Goal: Information Seeking & Learning: Learn about a topic

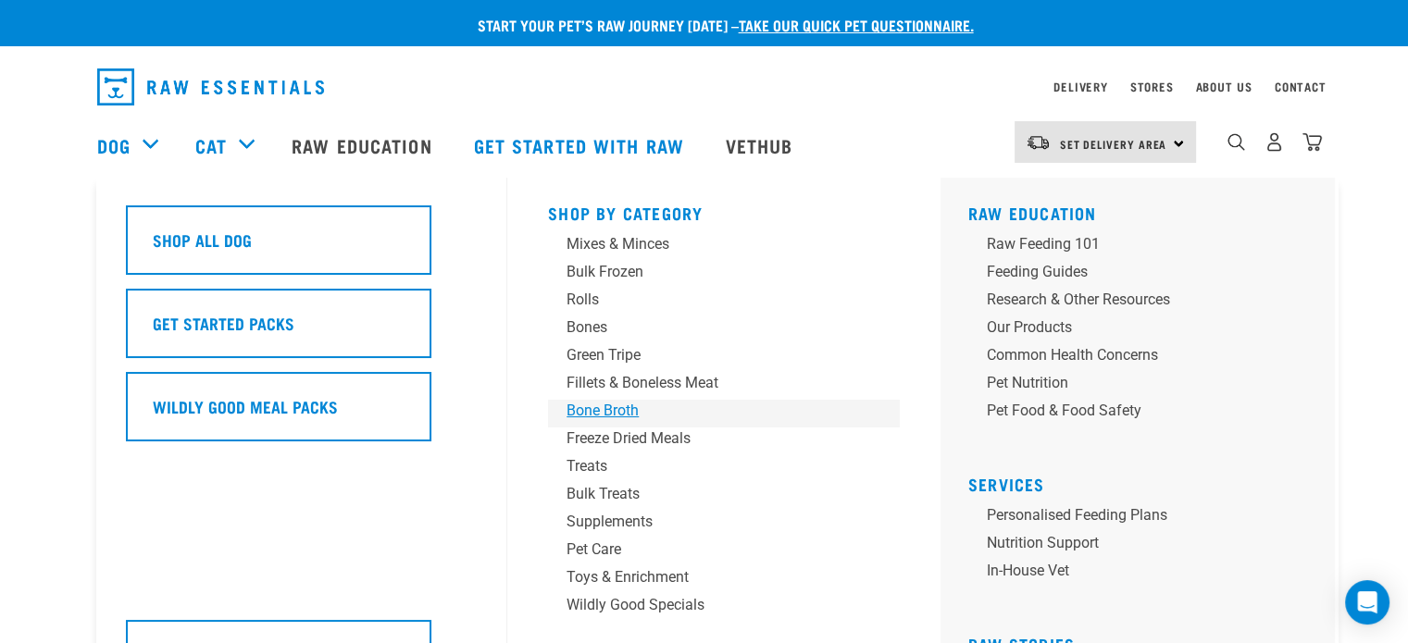
click at [597, 411] on div "Bone Broth" at bounding box center [710, 411] width 289 height 22
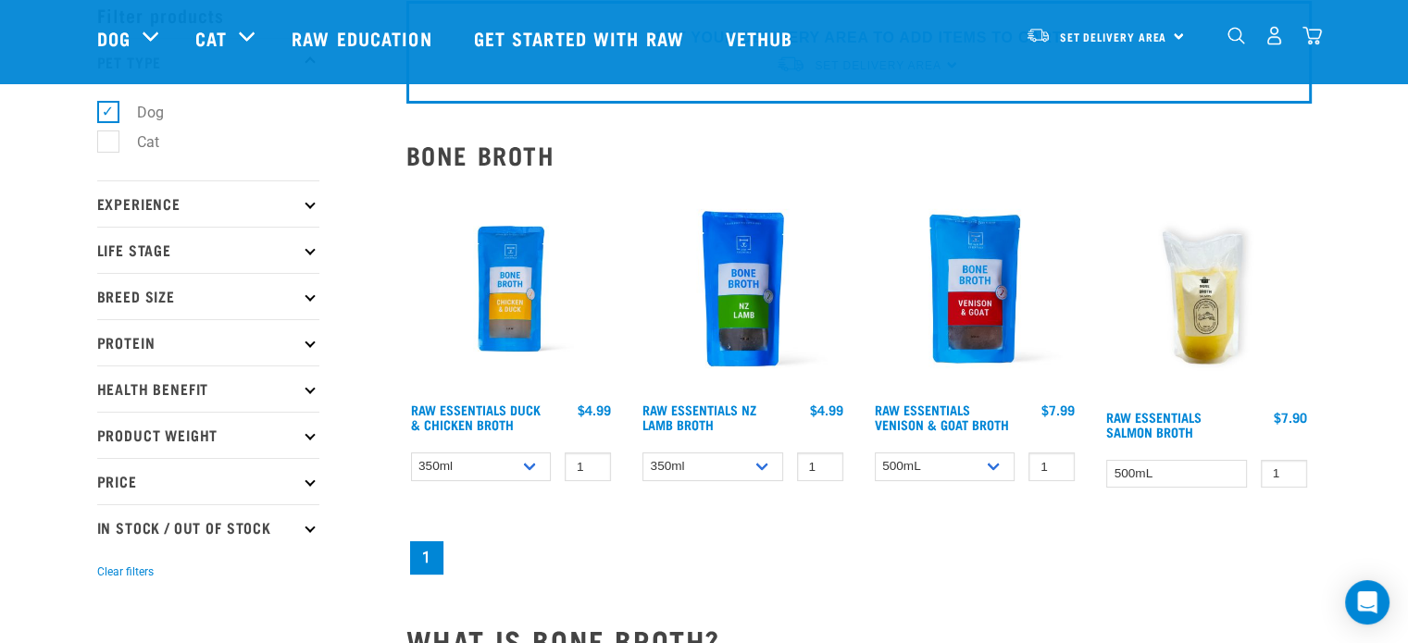
scroll to position [185, 0]
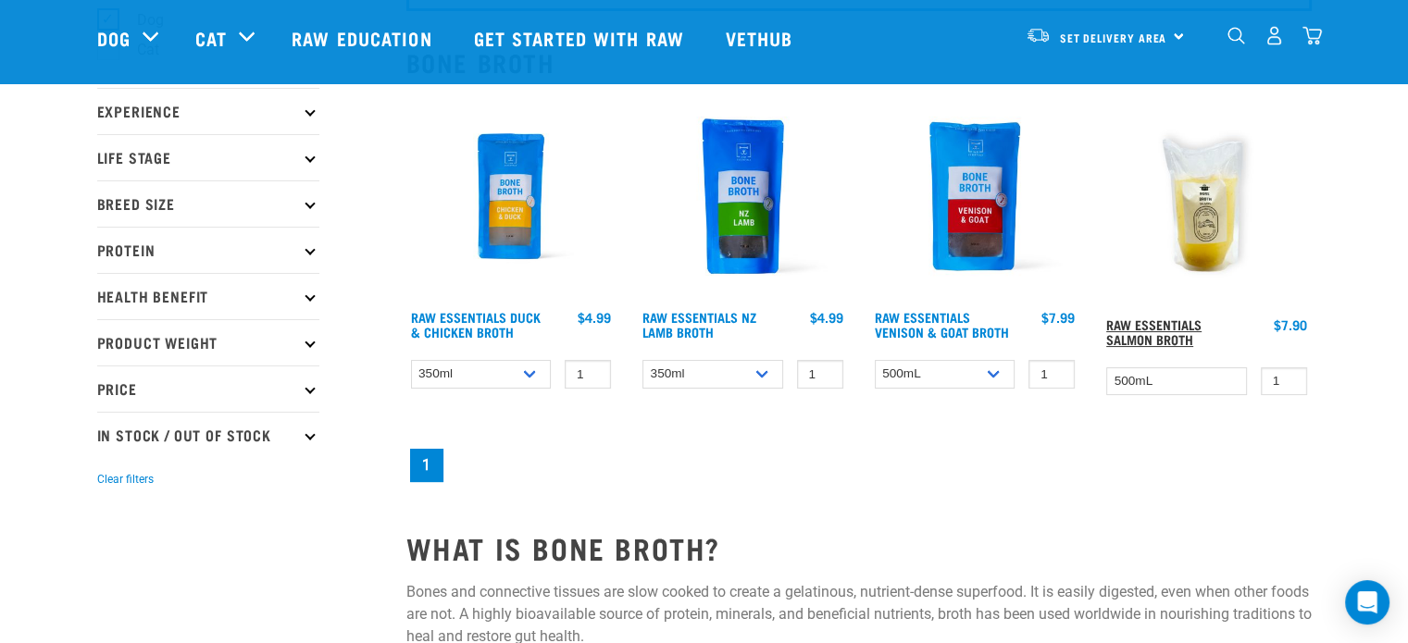
click at [1176, 325] on link "Raw Essentials Salmon Broth" at bounding box center [1153, 331] width 95 height 21
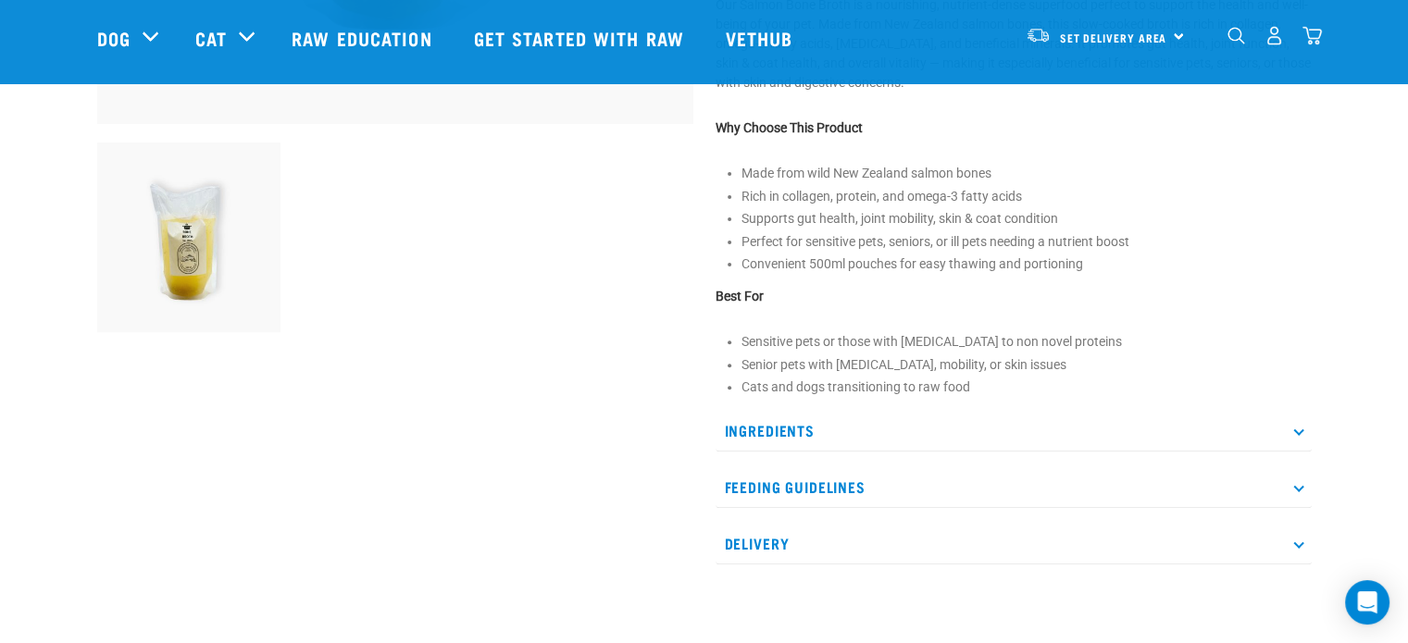
scroll to position [648, 0]
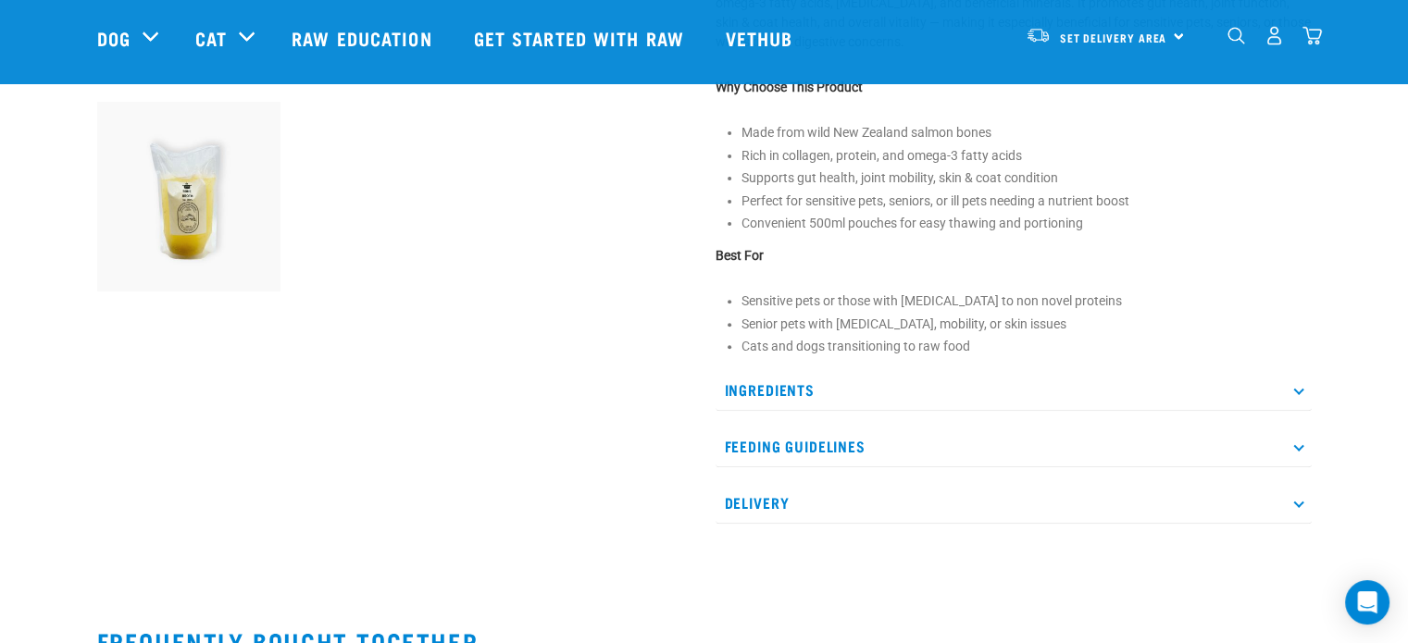
click at [789, 385] on p "Ingredients" at bounding box center [1013, 390] width 596 height 42
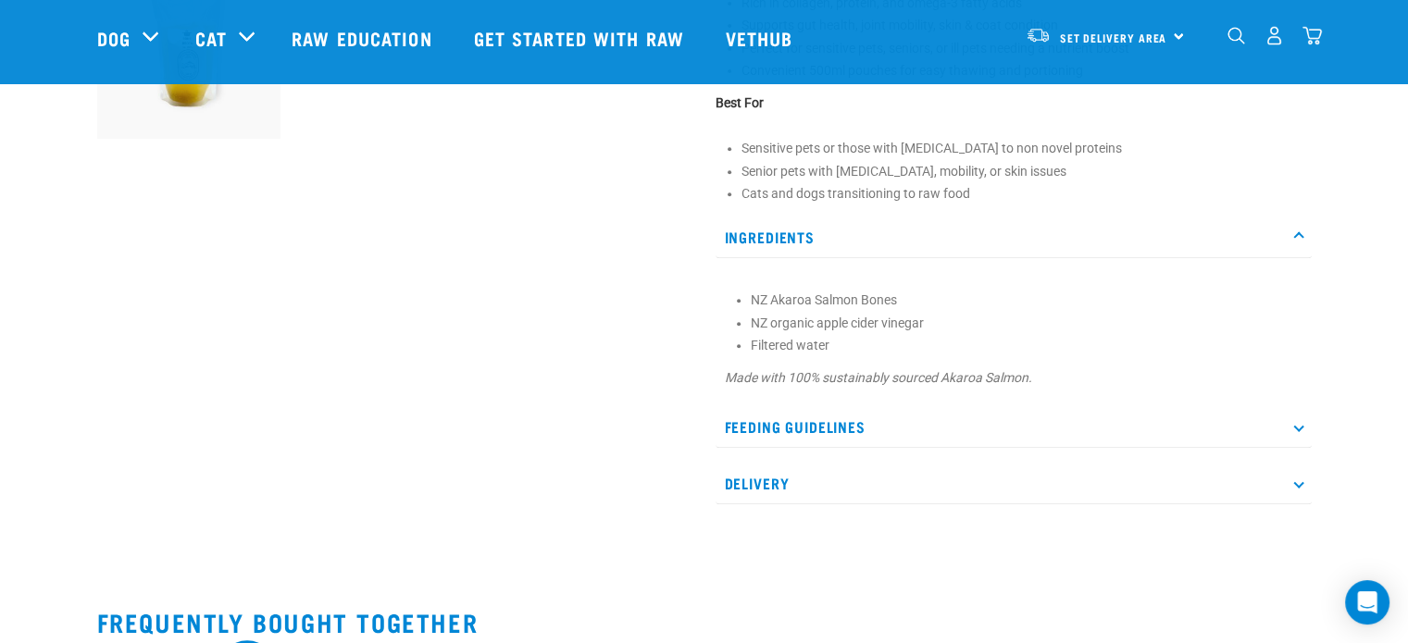
scroll to position [833, 0]
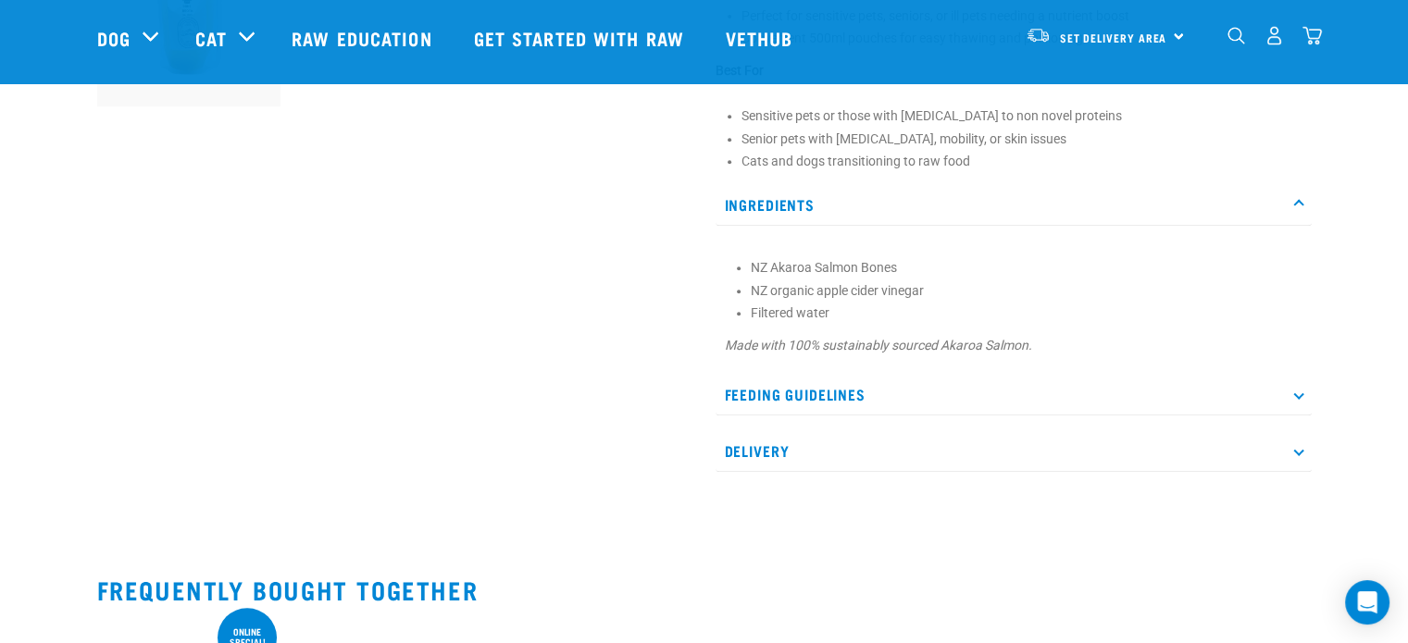
click at [754, 399] on p "Feeding Guidelines" at bounding box center [1013, 395] width 596 height 42
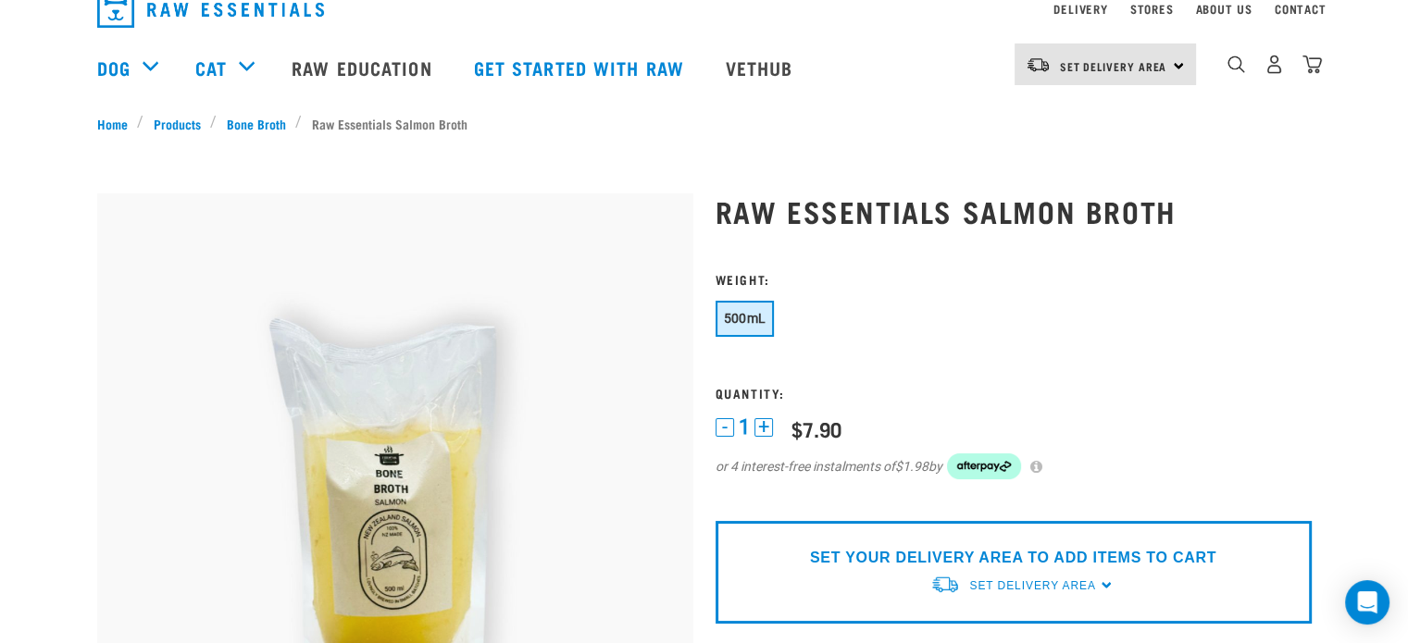
scroll to position [0, 0]
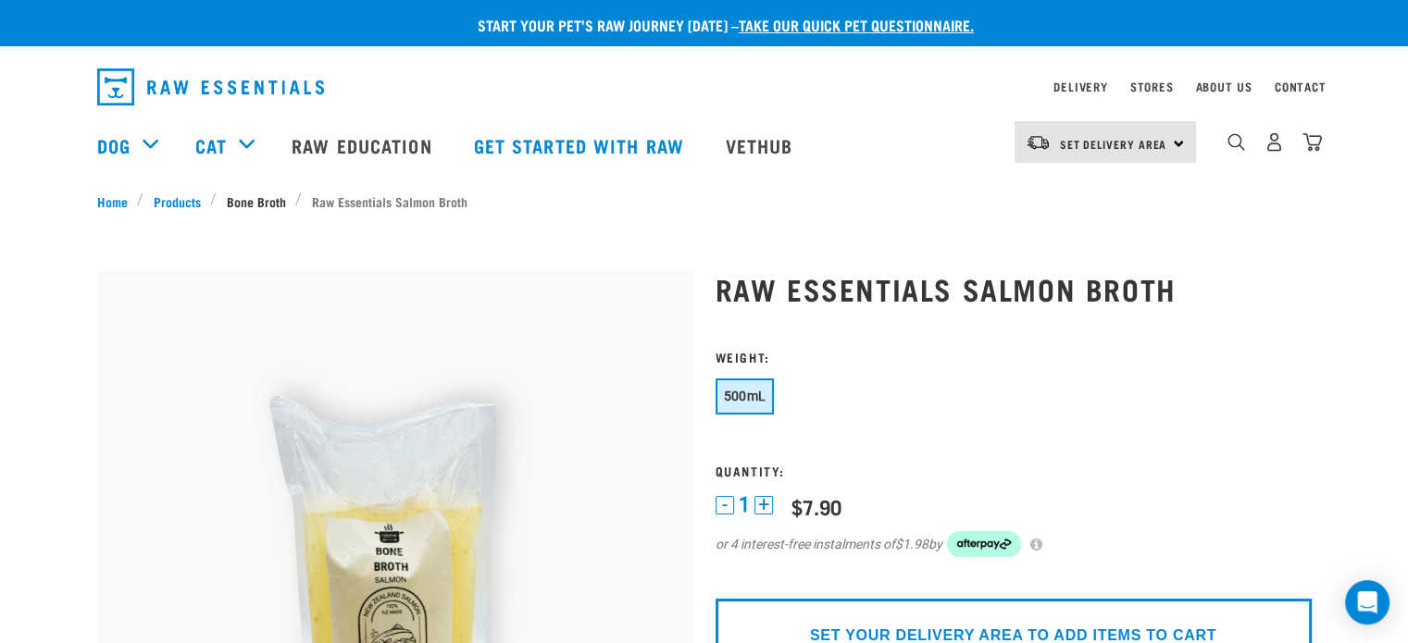
click at [257, 201] on link "Bone Broth" at bounding box center [256, 201] width 79 height 19
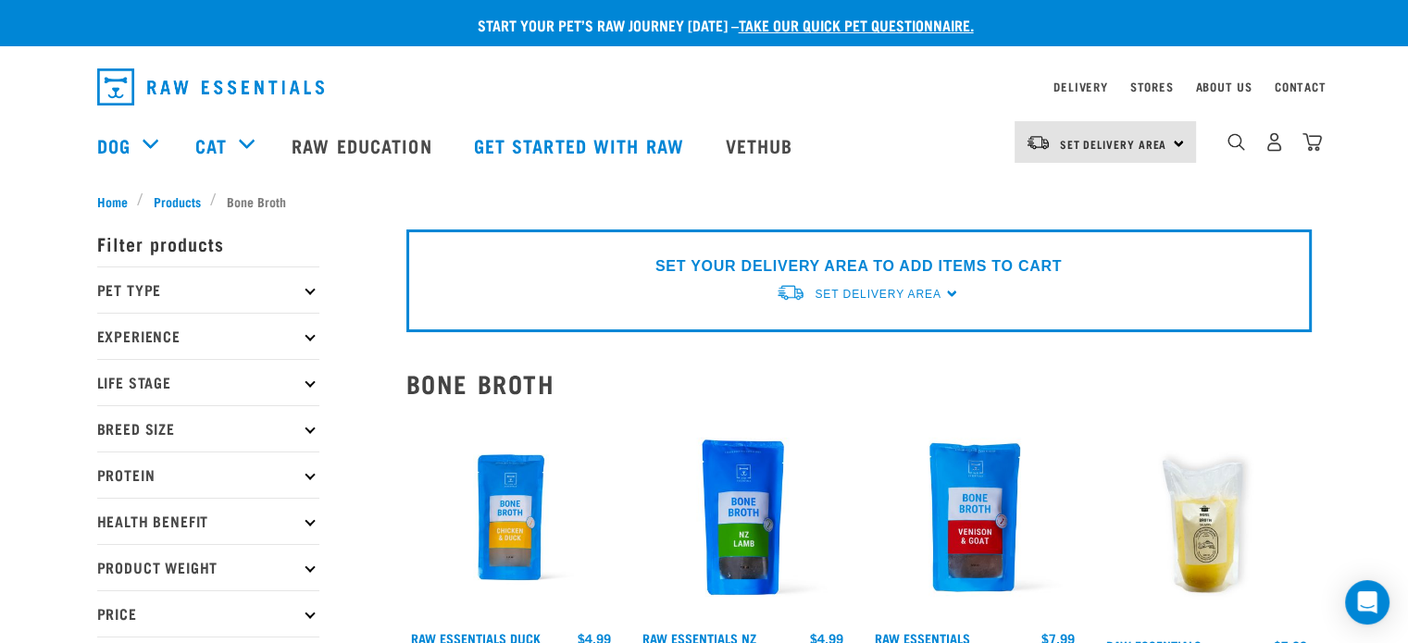
click at [311, 332] on icon at bounding box center [310, 336] width 10 height 10
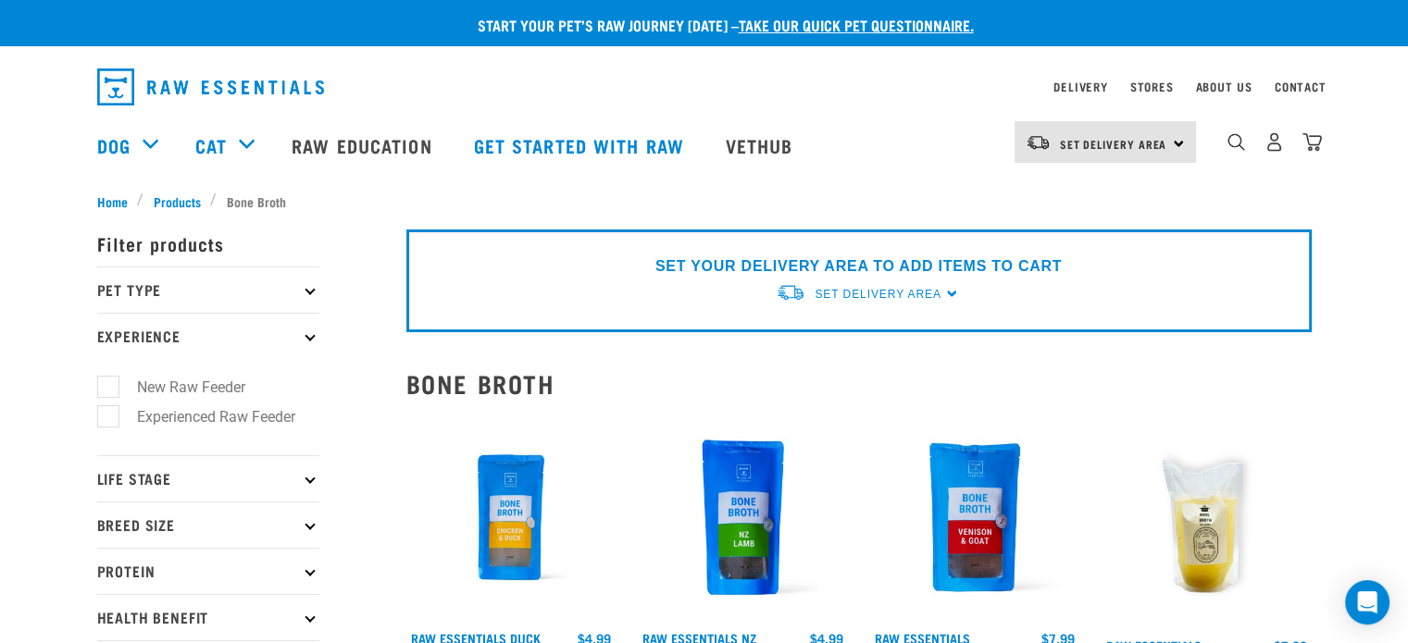
click at [311, 332] on icon at bounding box center [310, 336] width 10 height 10
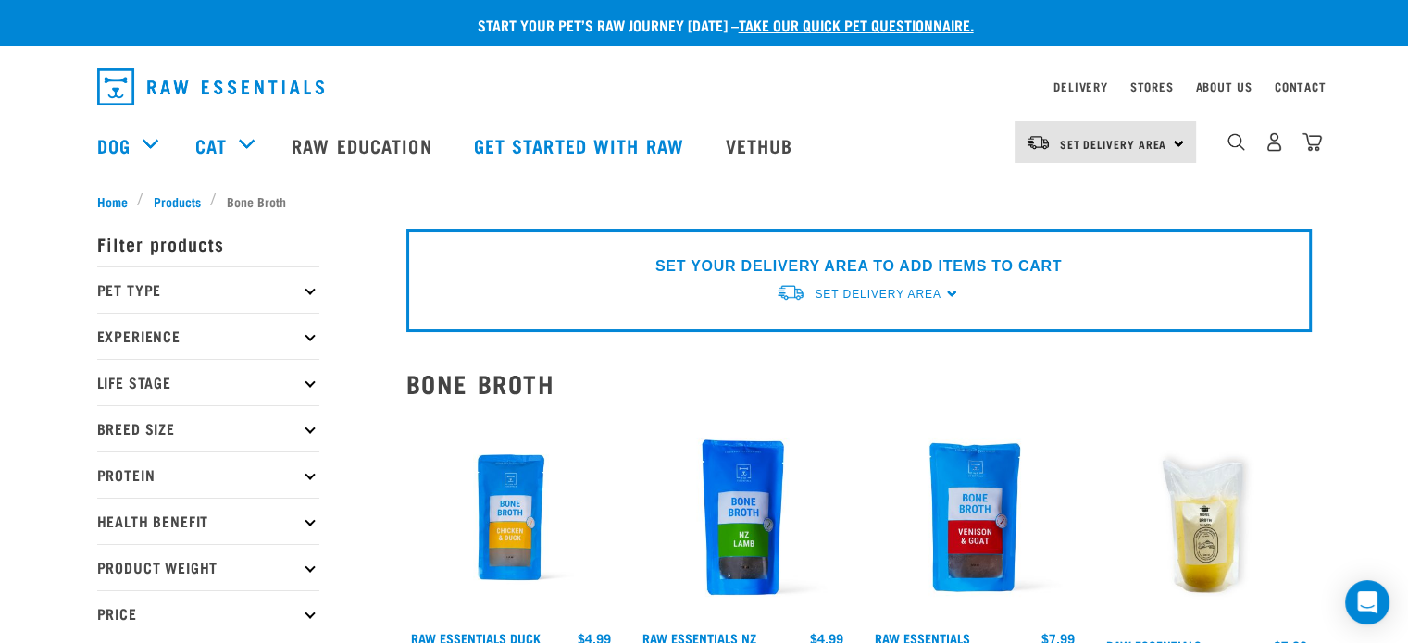
click at [305, 286] on p "Pet Type" at bounding box center [208, 290] width 222 height 46
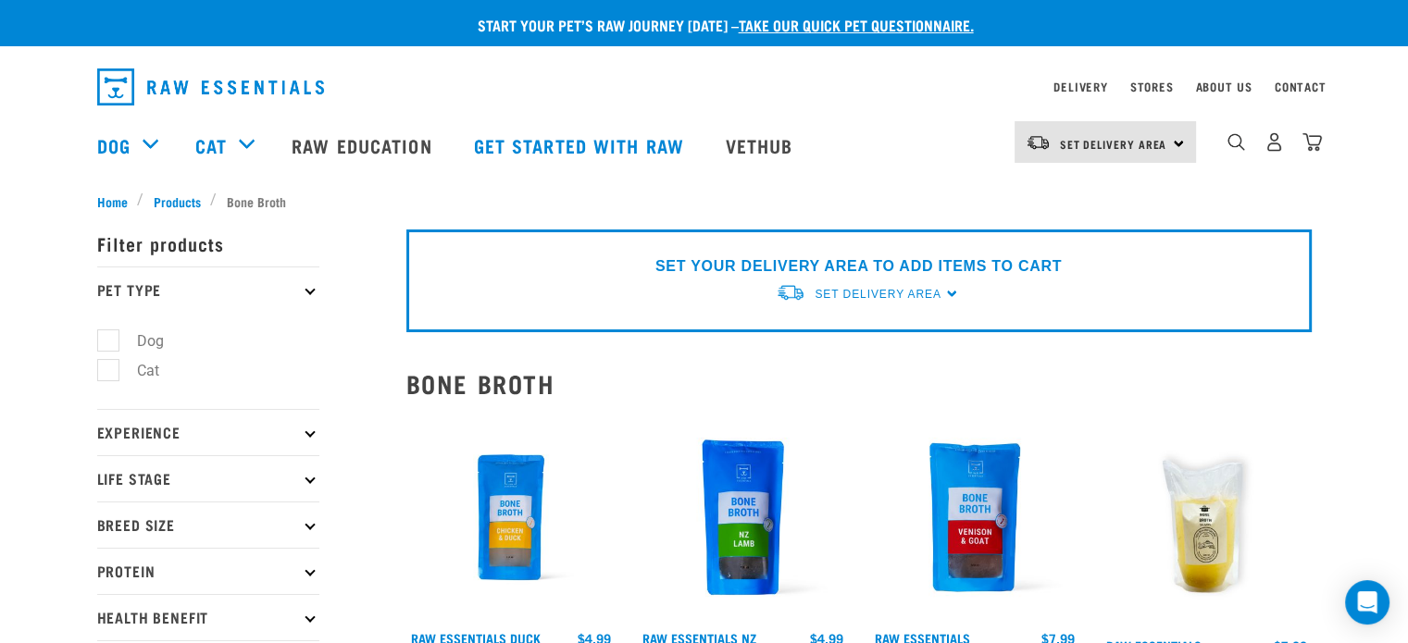
click at [152, 341] on label "Dog" at bounding box center [139, 340] width 64 height 23
click at [109, 341] on input "Dog" at bounding box center [103, 337] width 12 height 12
checkbox input "true"
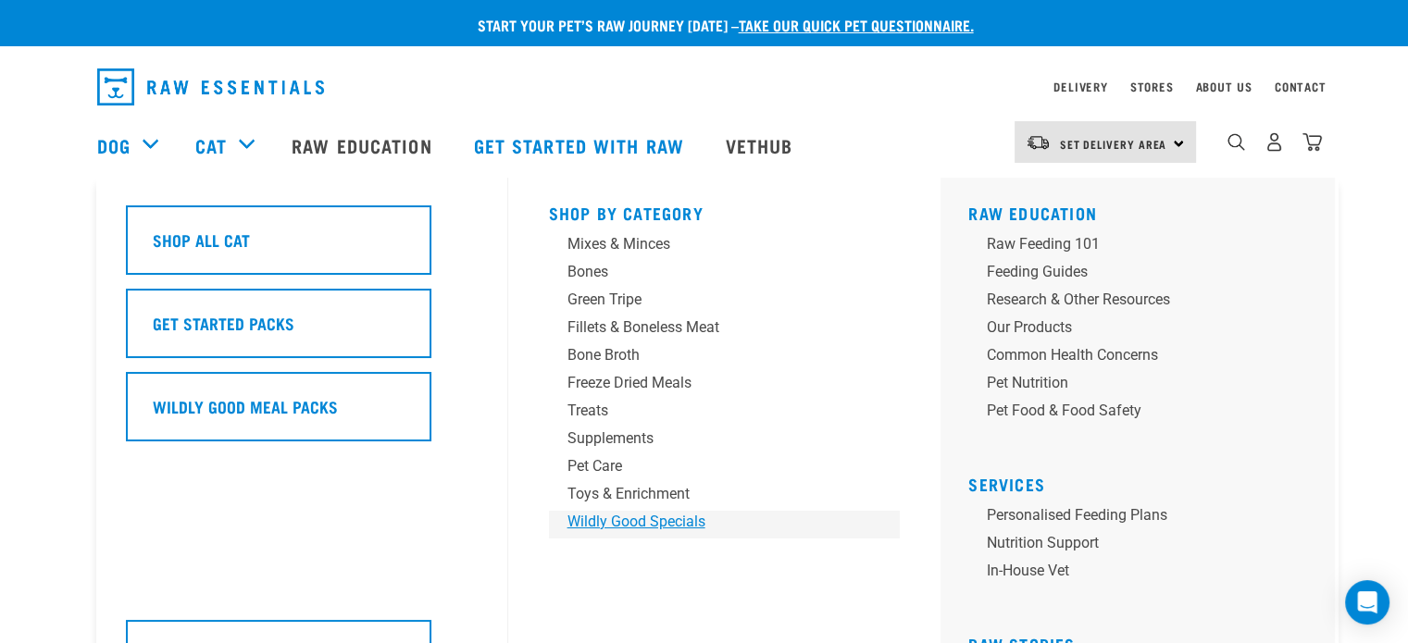
click at [603, 523] on div "Wildly Good Specials" at bounding box center [711, 522] width 289 height 22
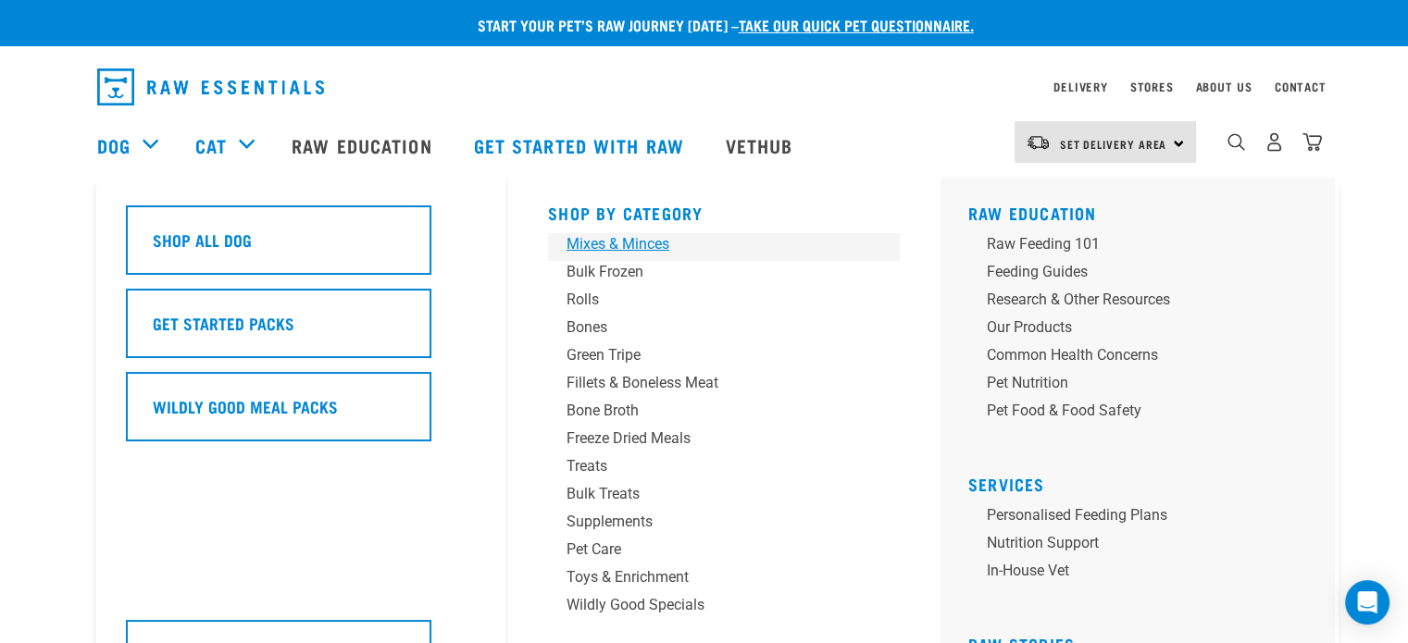
click at [615, 242] on div "Mixes & Minces" at bounding box center [710, 244] width 289 height 22
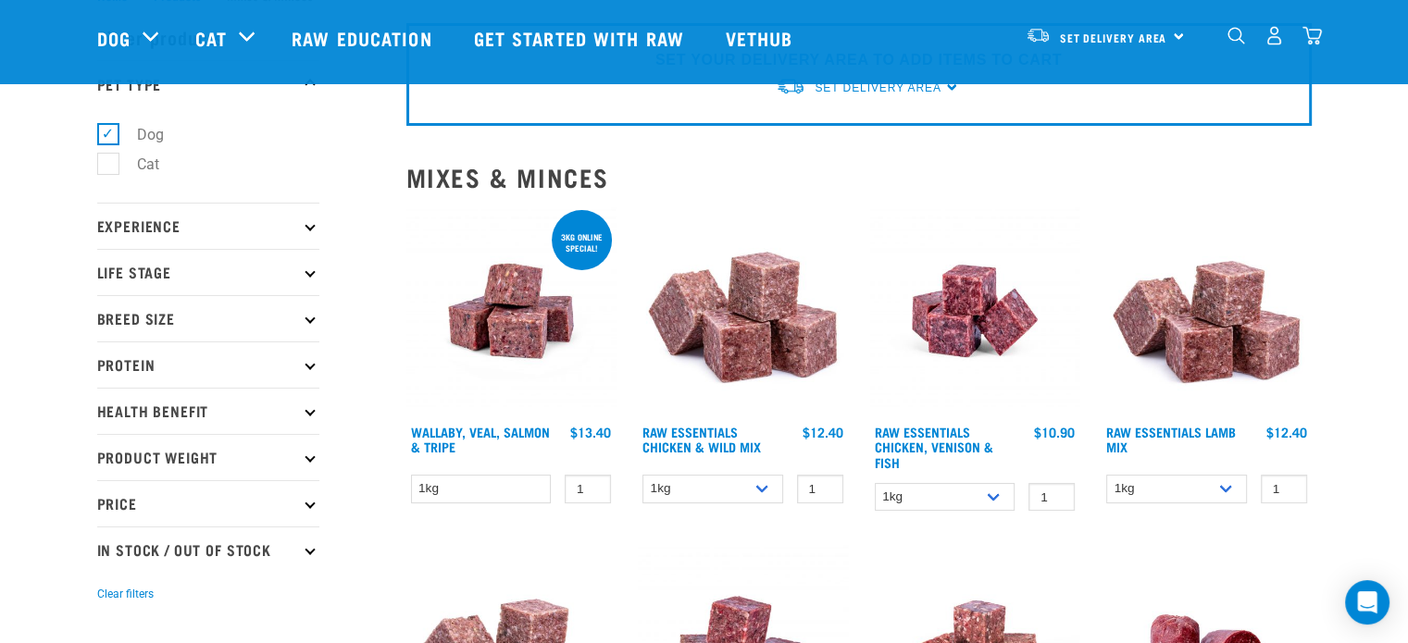
scroll to position [185, 0]
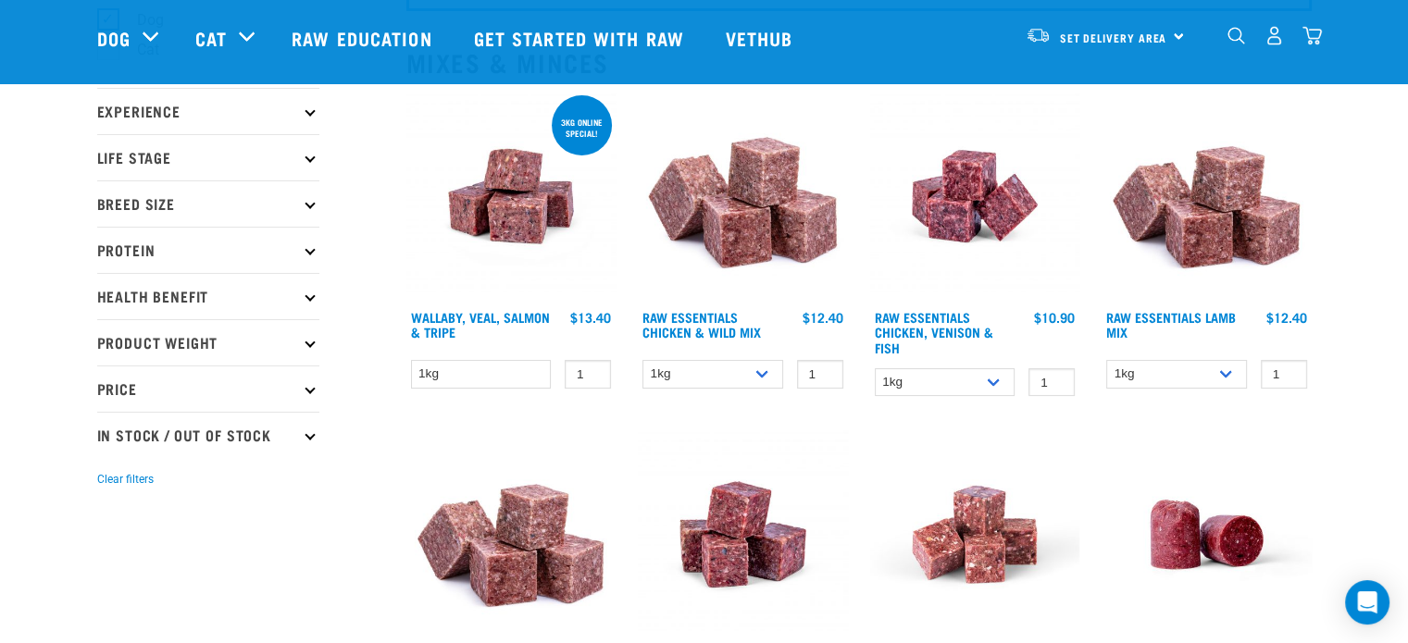
click at [509, 199] on img at bounding box center [511, 197] width 210 height 210
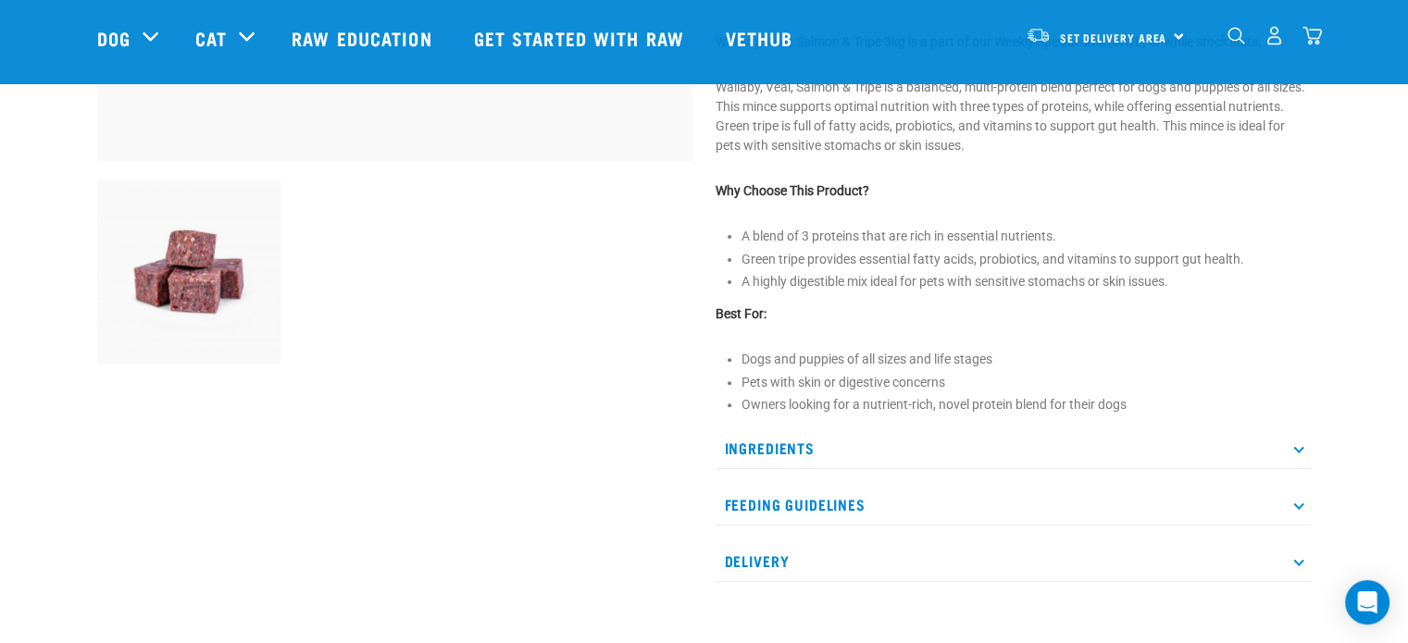
scroll to position [648, 0]
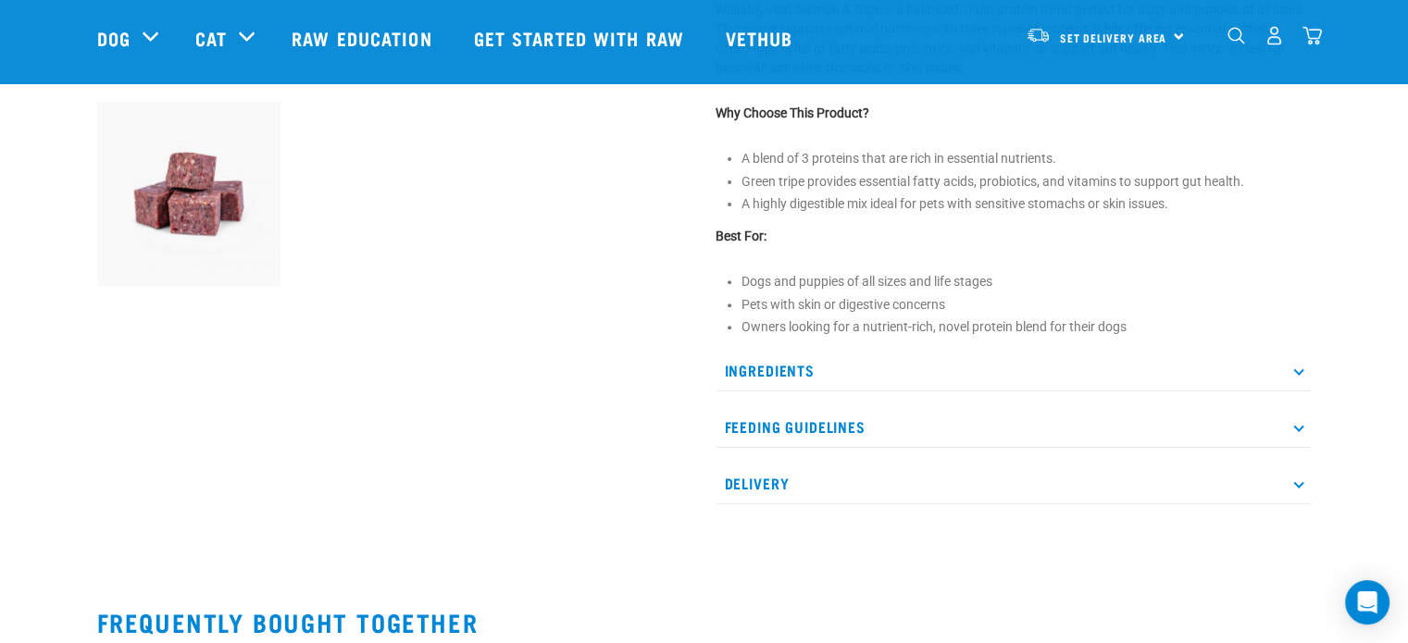
click at [772, 388] on p "Ingredients" at bounding box center [1013, 371] width 596 height 42
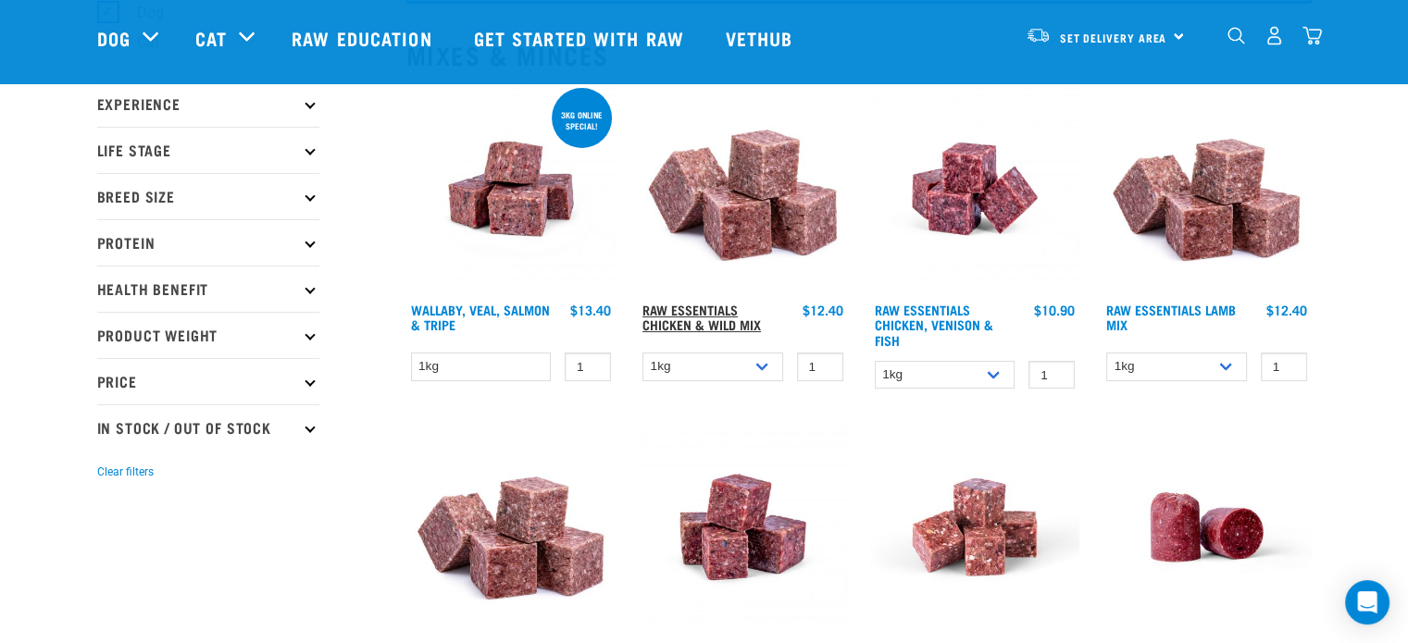
scroll to position [185, 0]
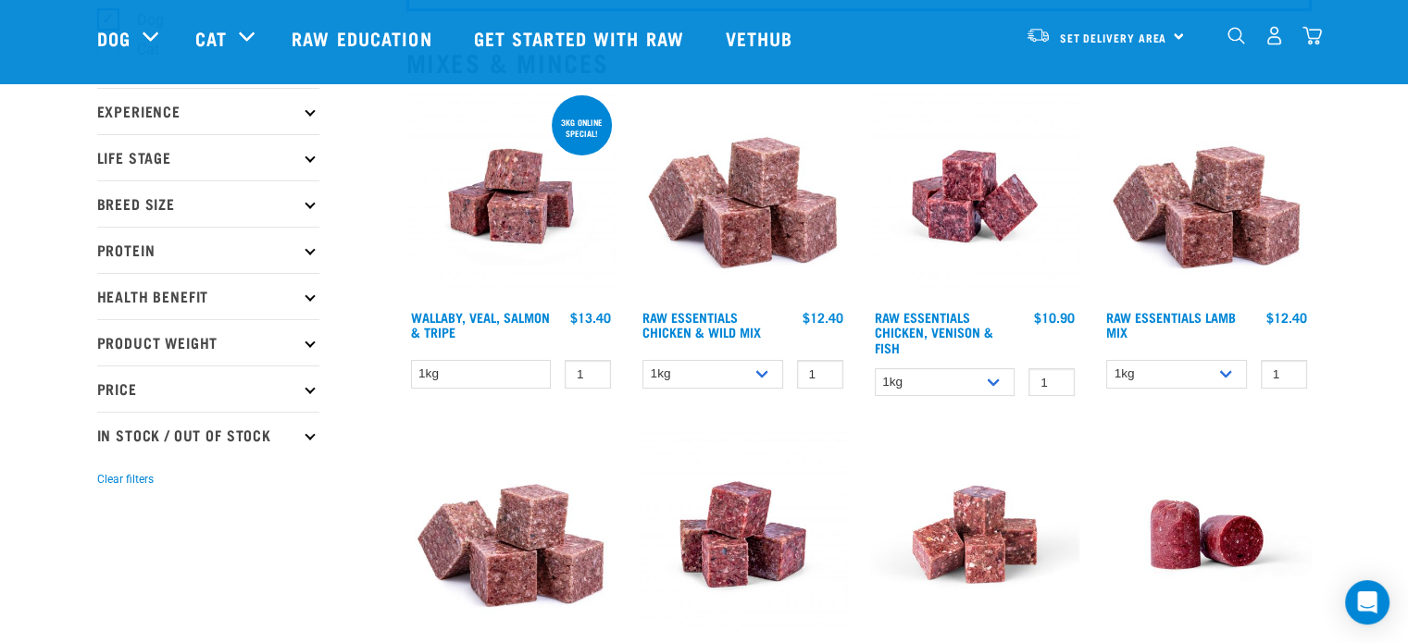
click at [308, 296] on icon at bounding box center [310, 296] width 10 height 10
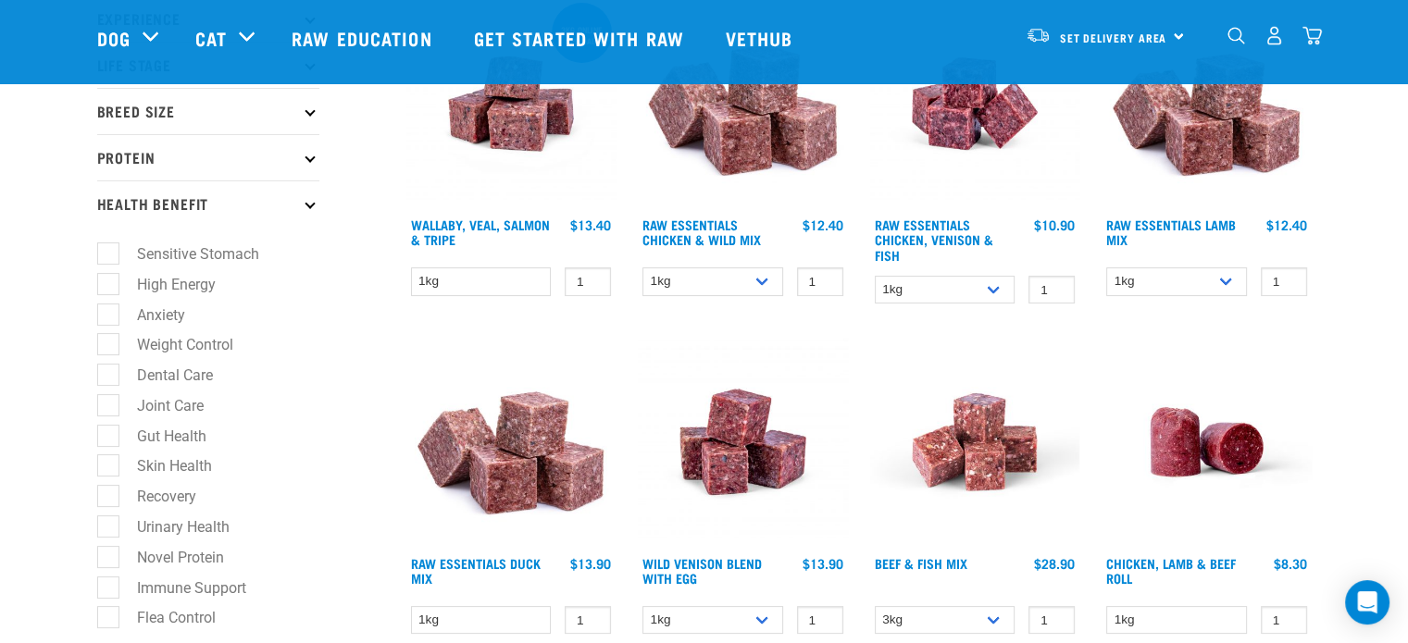
scroll to position [370, 0]
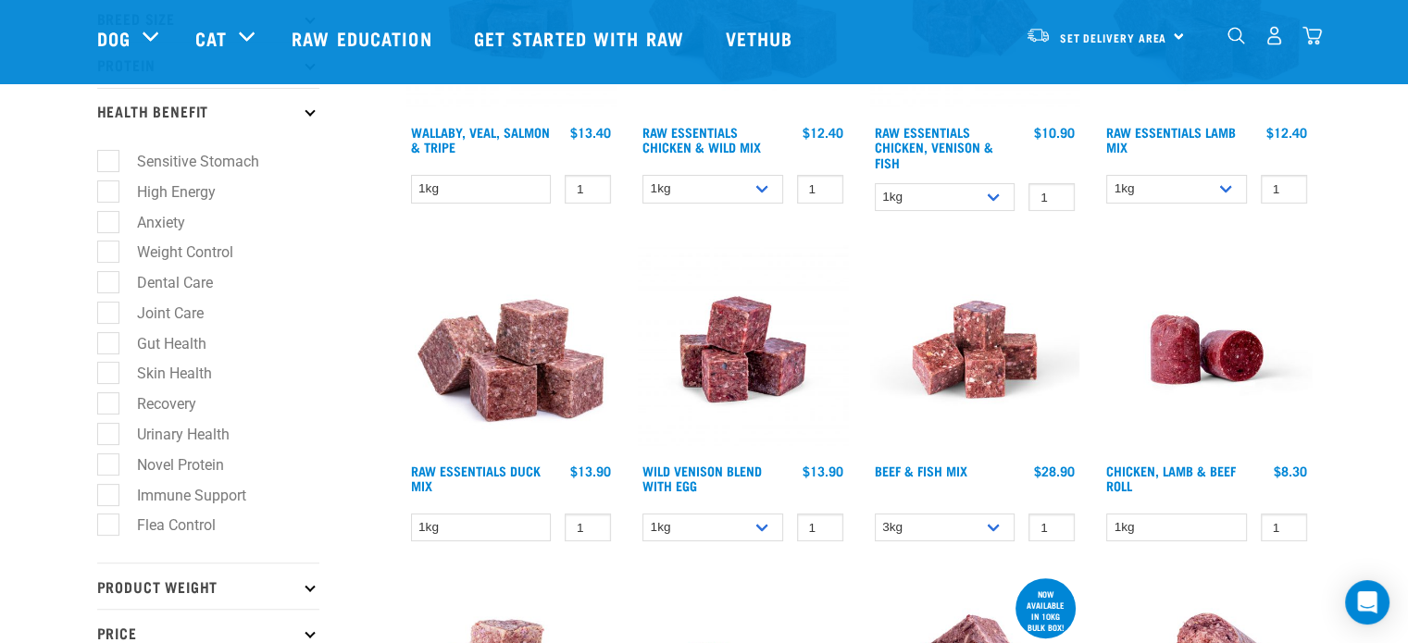
click at [110, 497] on label "Immune Support" at bounding box center [180, 495] width 146 height 23
click at [109, 497] on input "Immune Support" at bounding box center [103, 492] width 12 height 12
checkbox input "true"
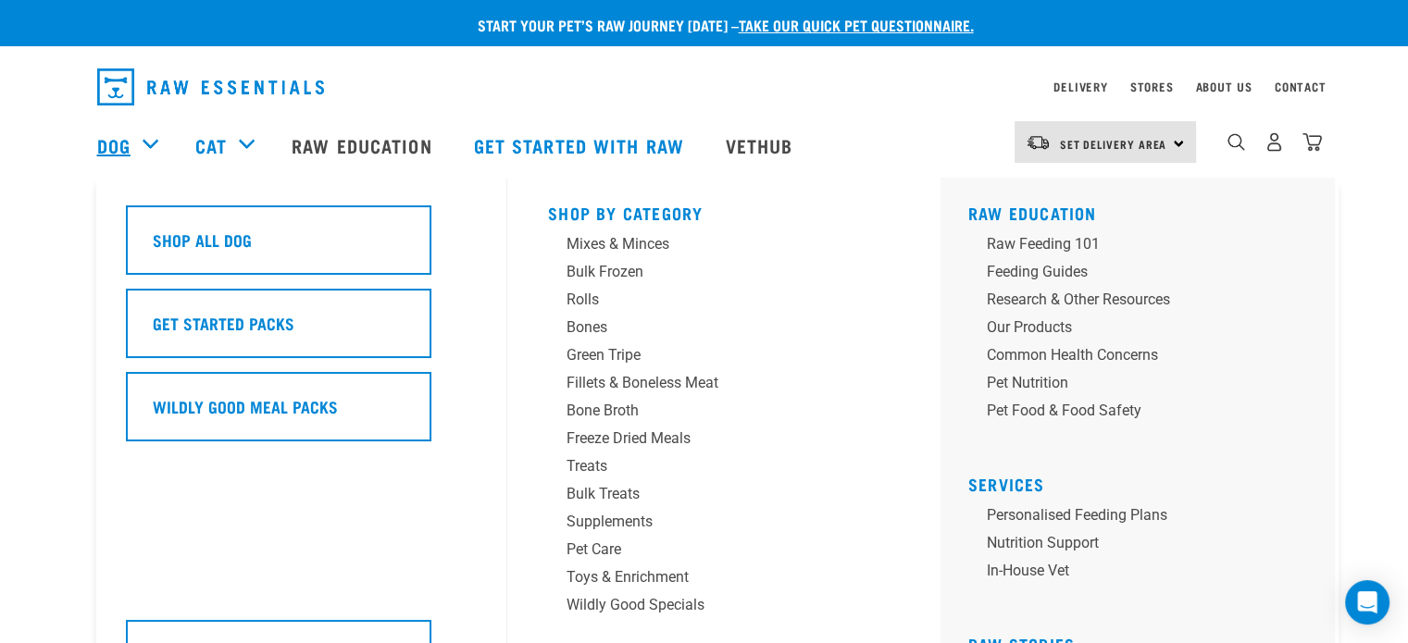
click at [121, 147] on link "Dog" at bounding box center [113, 145] width 33 height 28
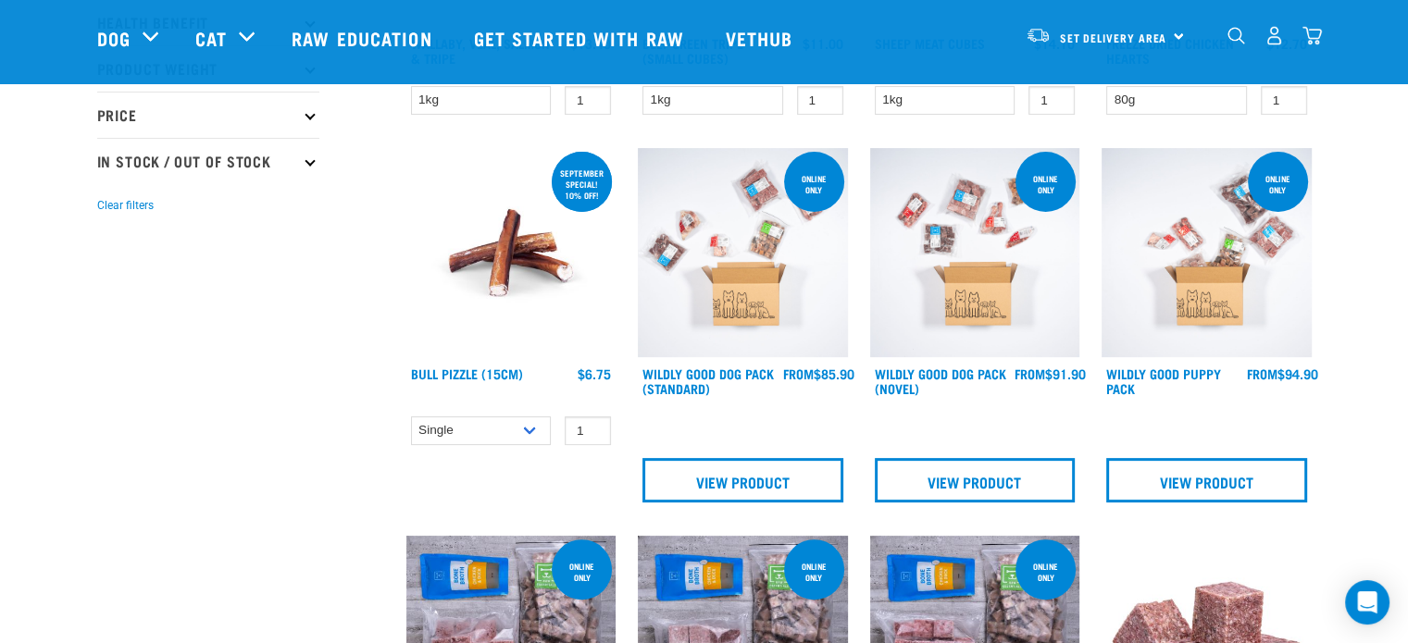
scroll to position [463, 0]
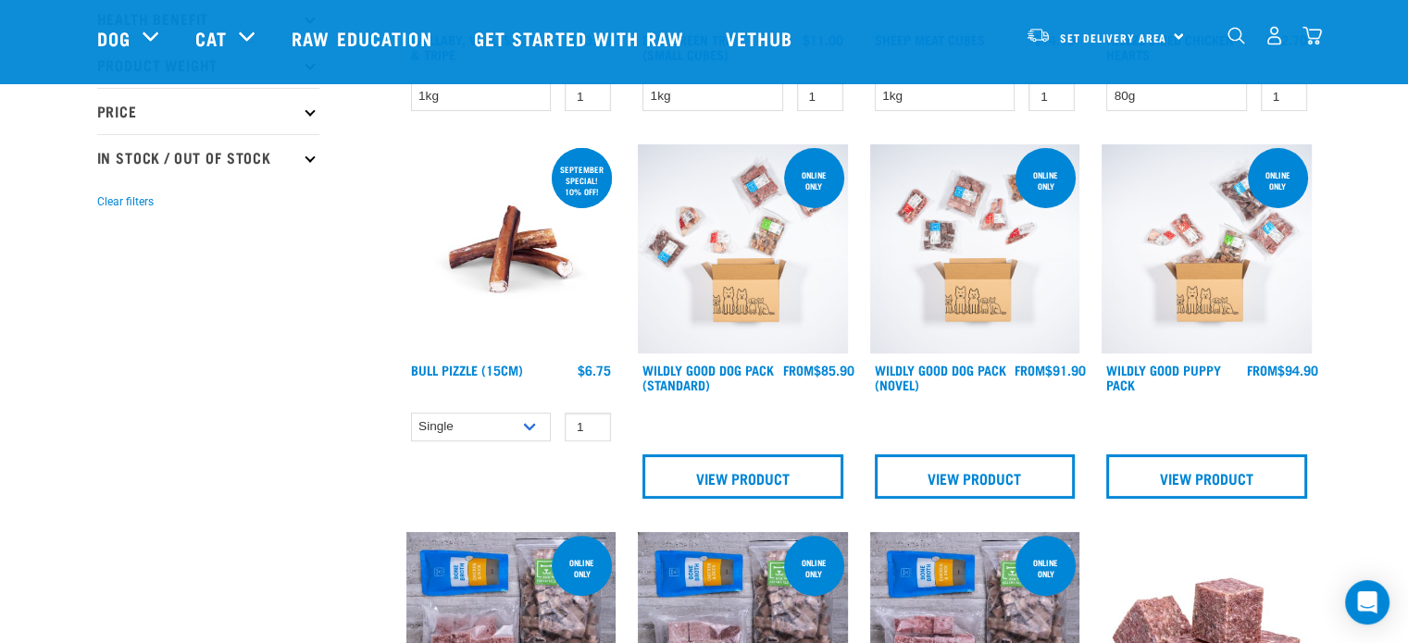
click at [996, 268] on img at bounding box center [975, 249] width 210 height 210
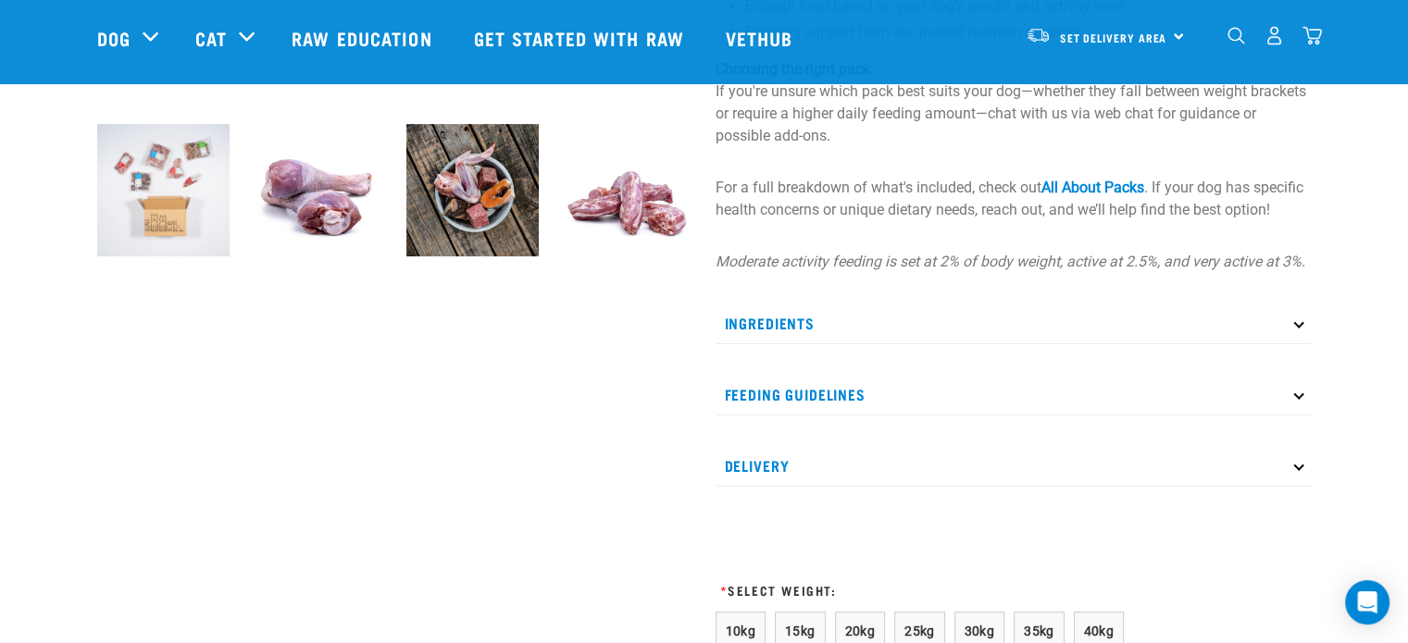
scroll to position [648, 0]
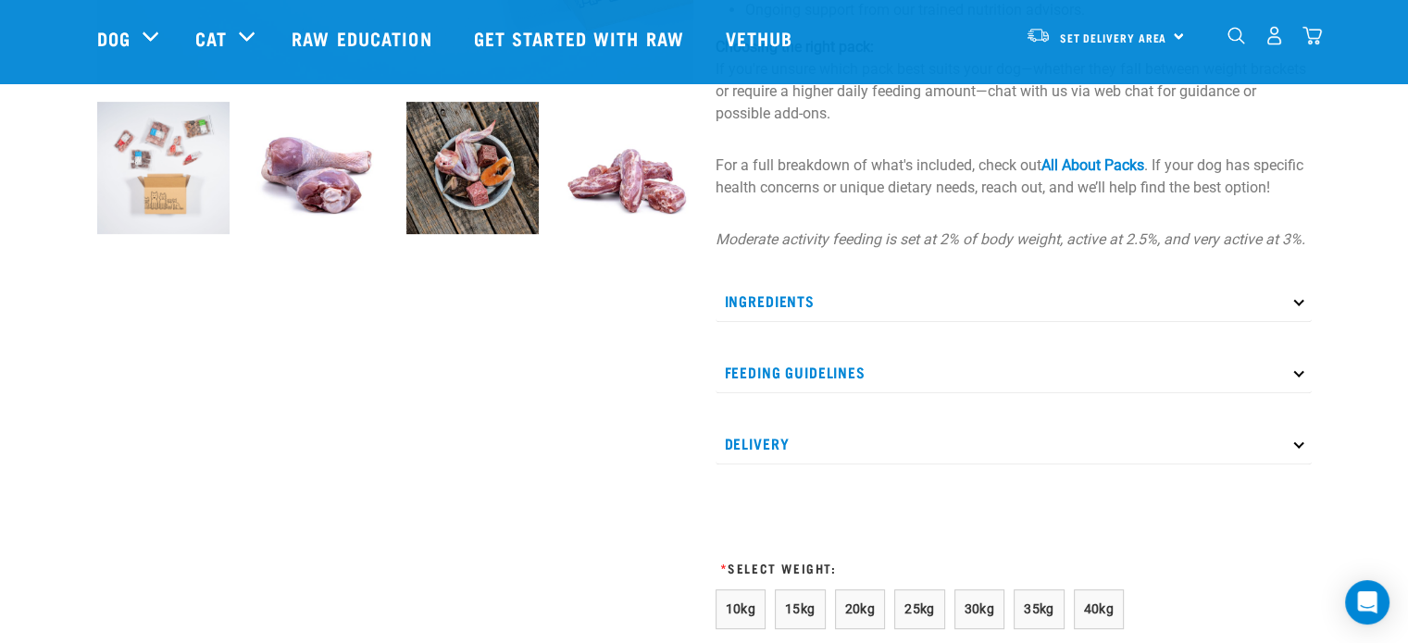
click at [737, 314] on p "Ingredients" at bounding box center [1013, 301] width 596 height 42
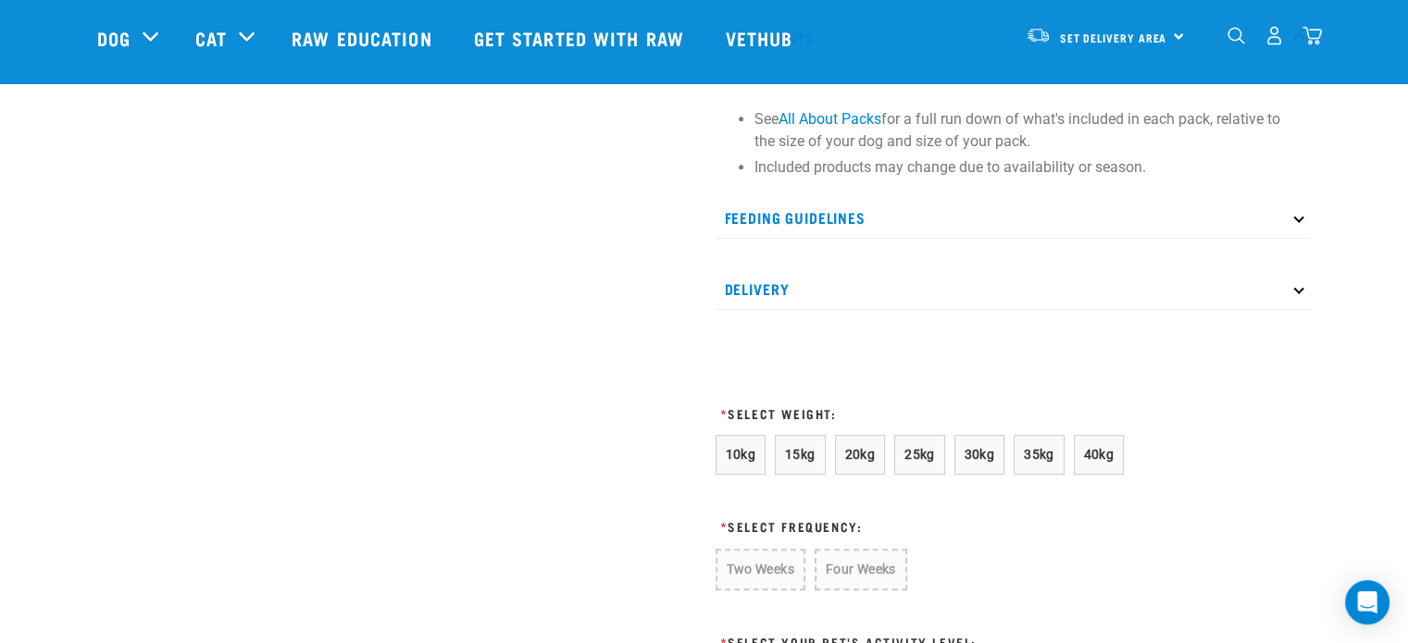
scroll to position [926, 0]
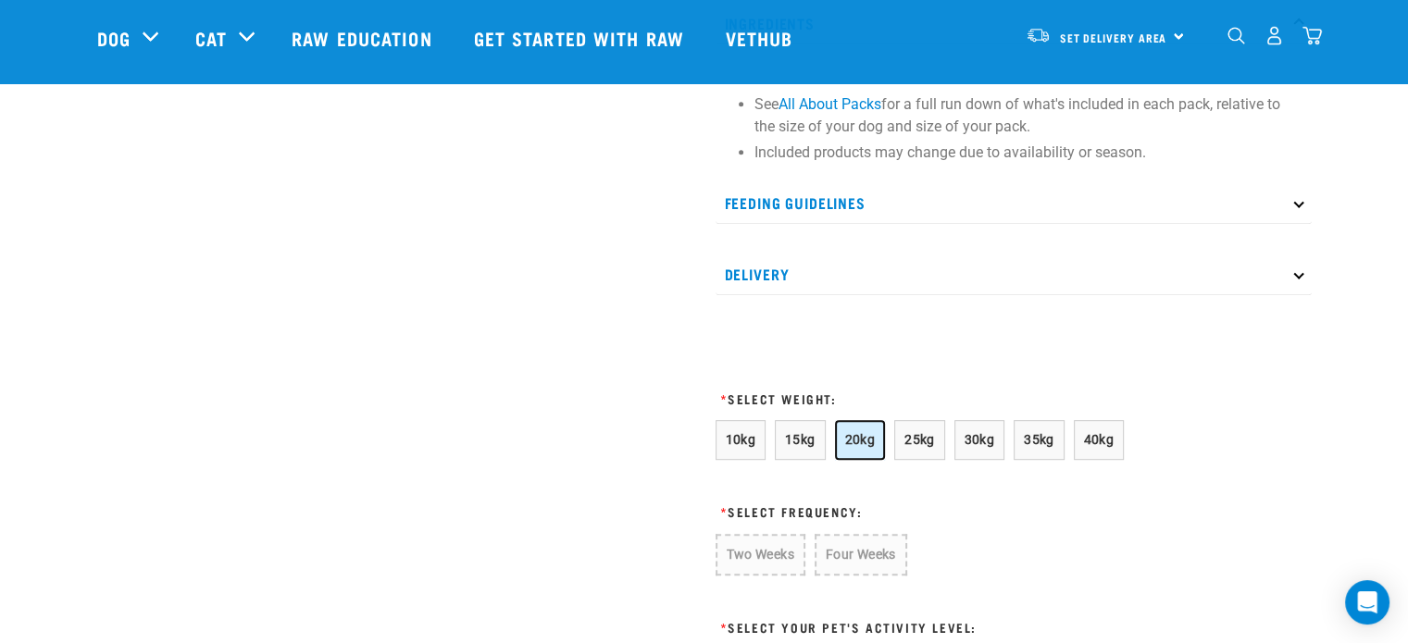
click at [849, 447] on span "20kg" at bounding box center [860, 439] width 31 height 15
click at [733, 566] on button "Two Weeks" at bounding box center [759, 554] width 88 height 40
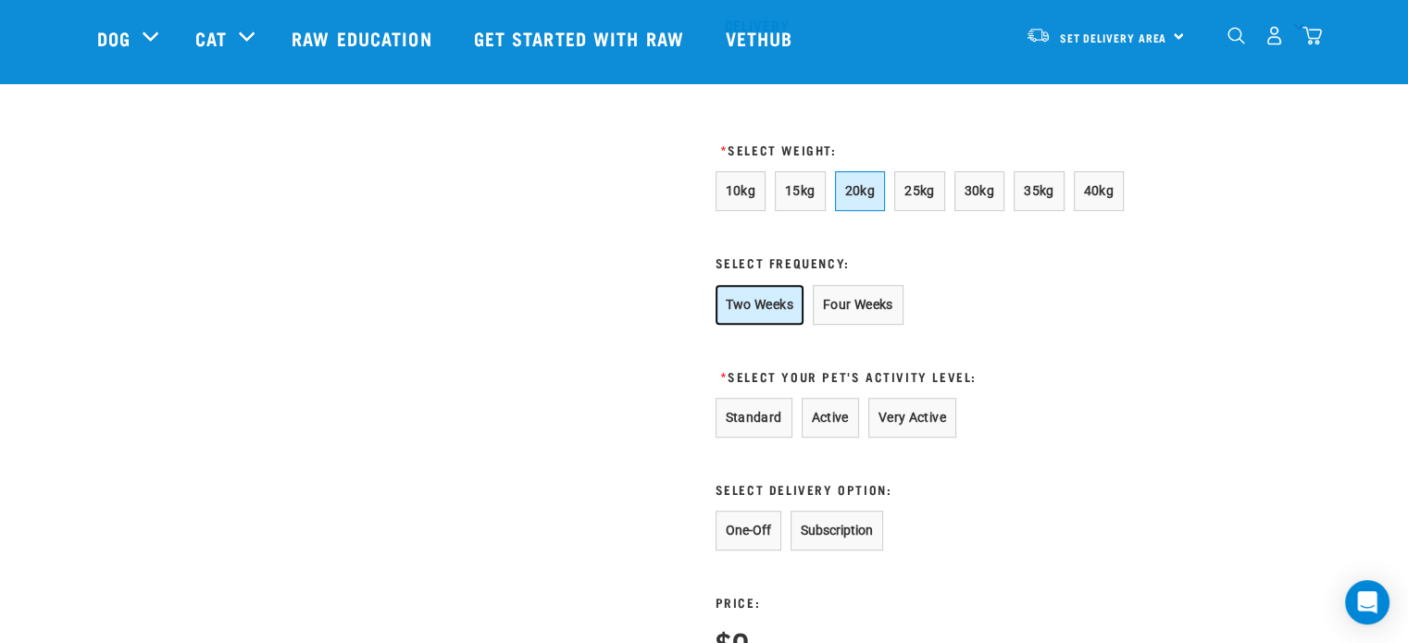
scroll to position [1203, 0]
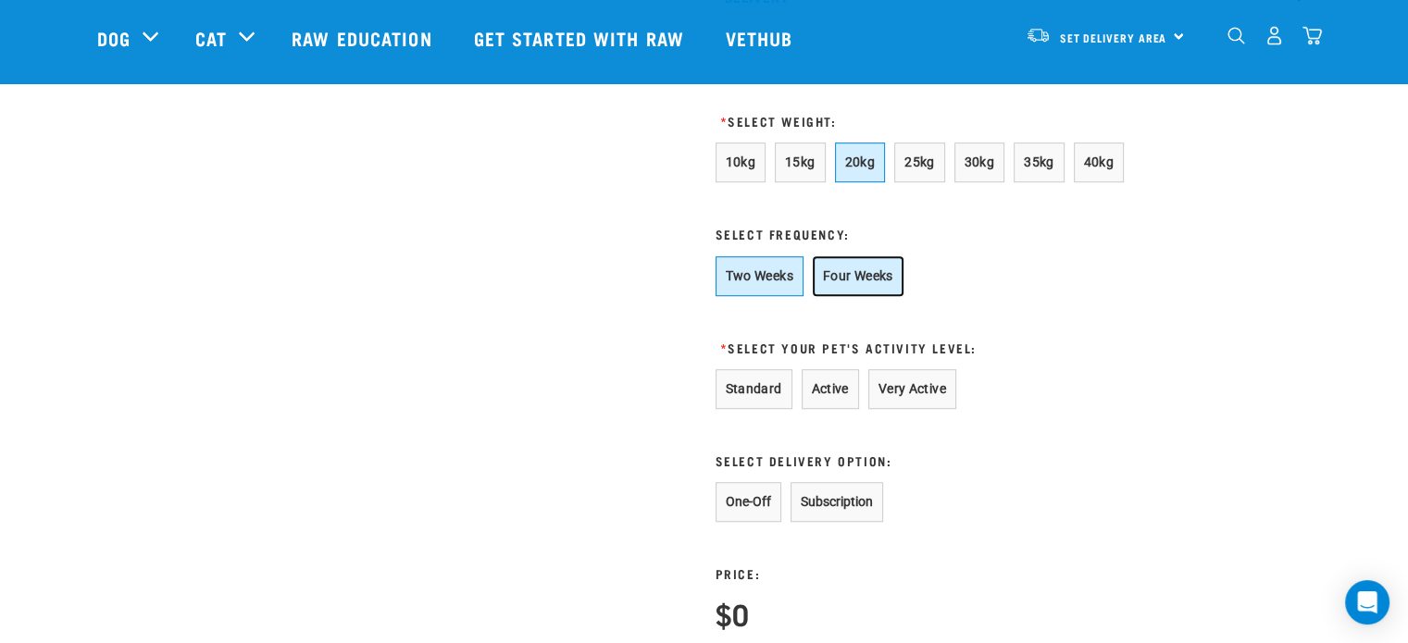
click at [861, 296] on button "Four Weeks" at bounding box center [858, 276] width 91 height 40
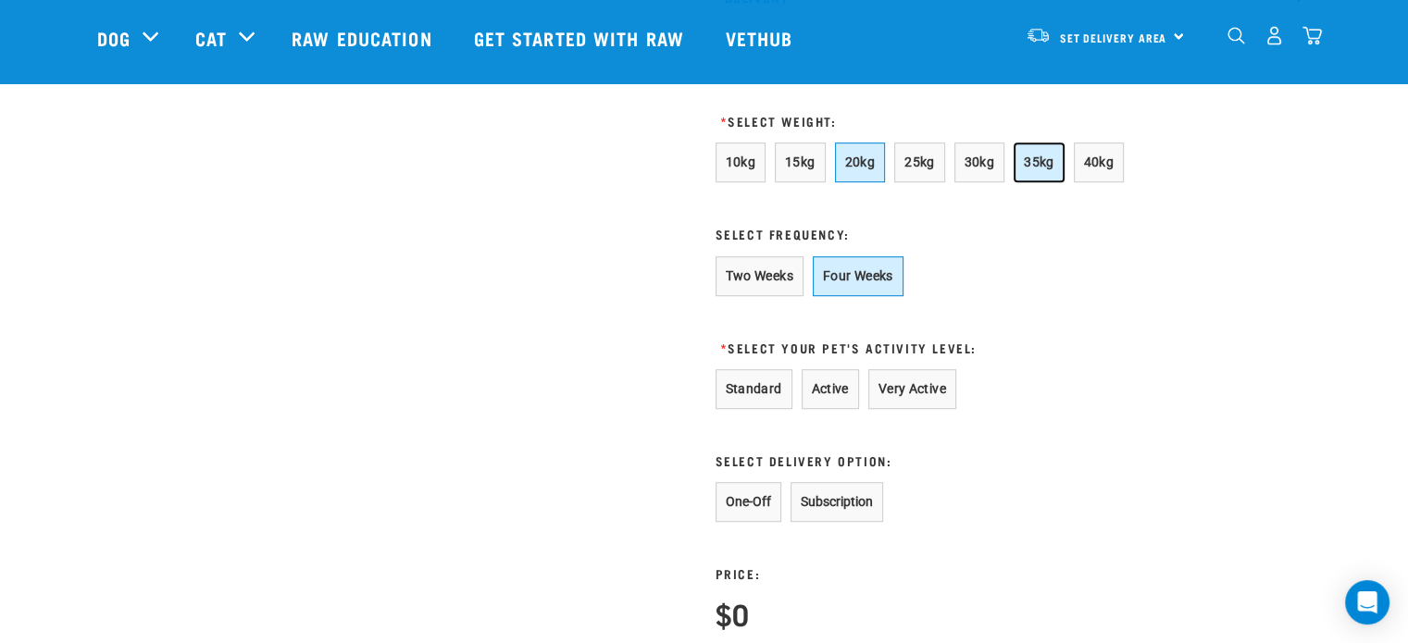
click at [1024, 169] on span "35kg" at bounding box center [1039, 162] width 31 height 15
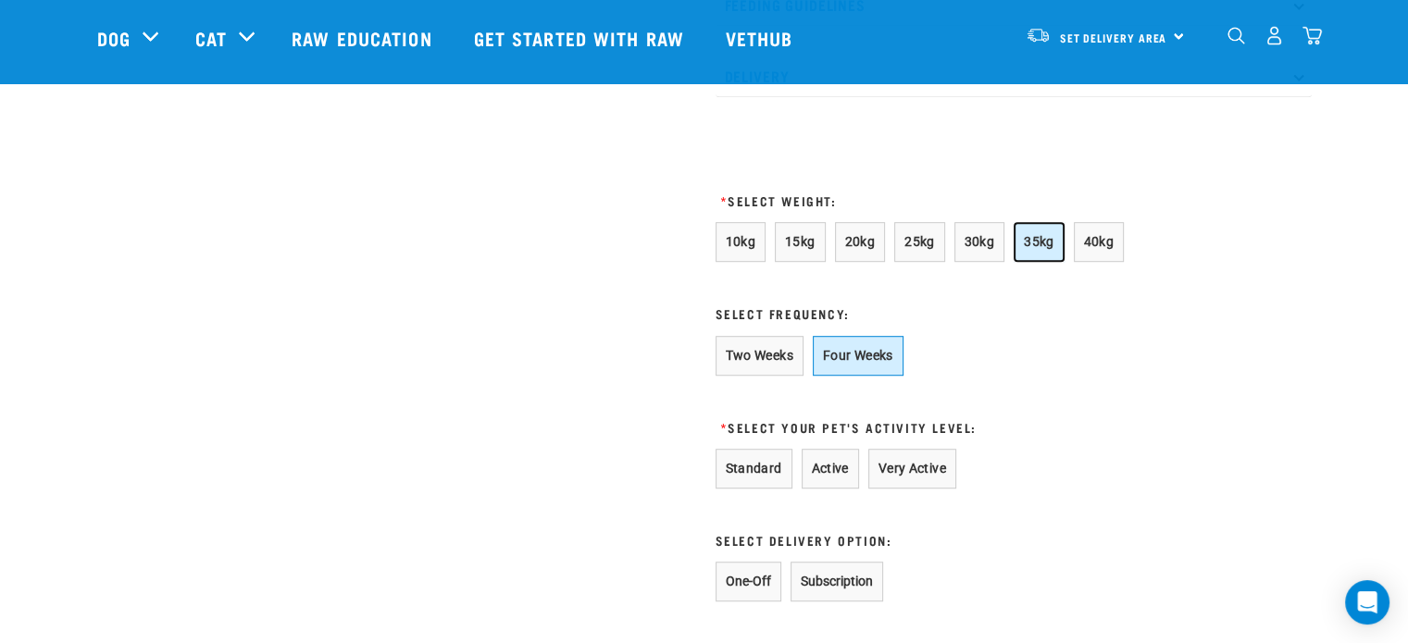
scroll to position [1111, 0]
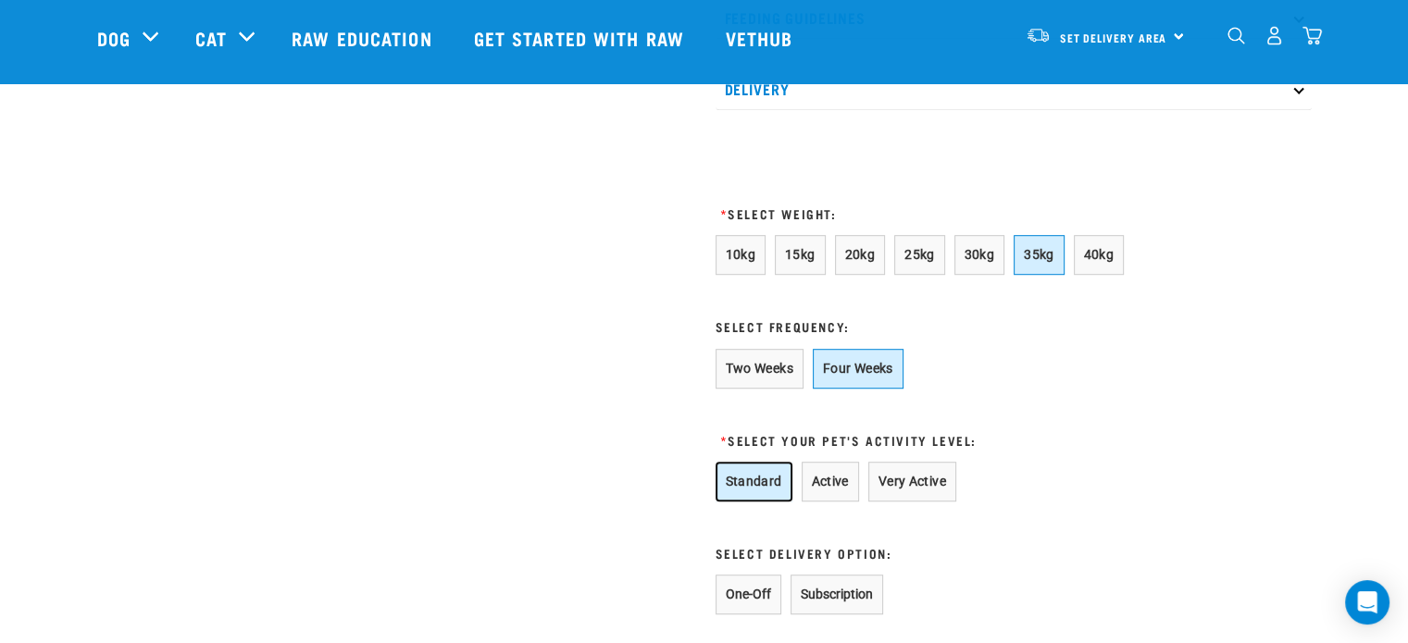
click at [755, 497] on button "Standard" at bounding box center [753, 482] width 77 height 40
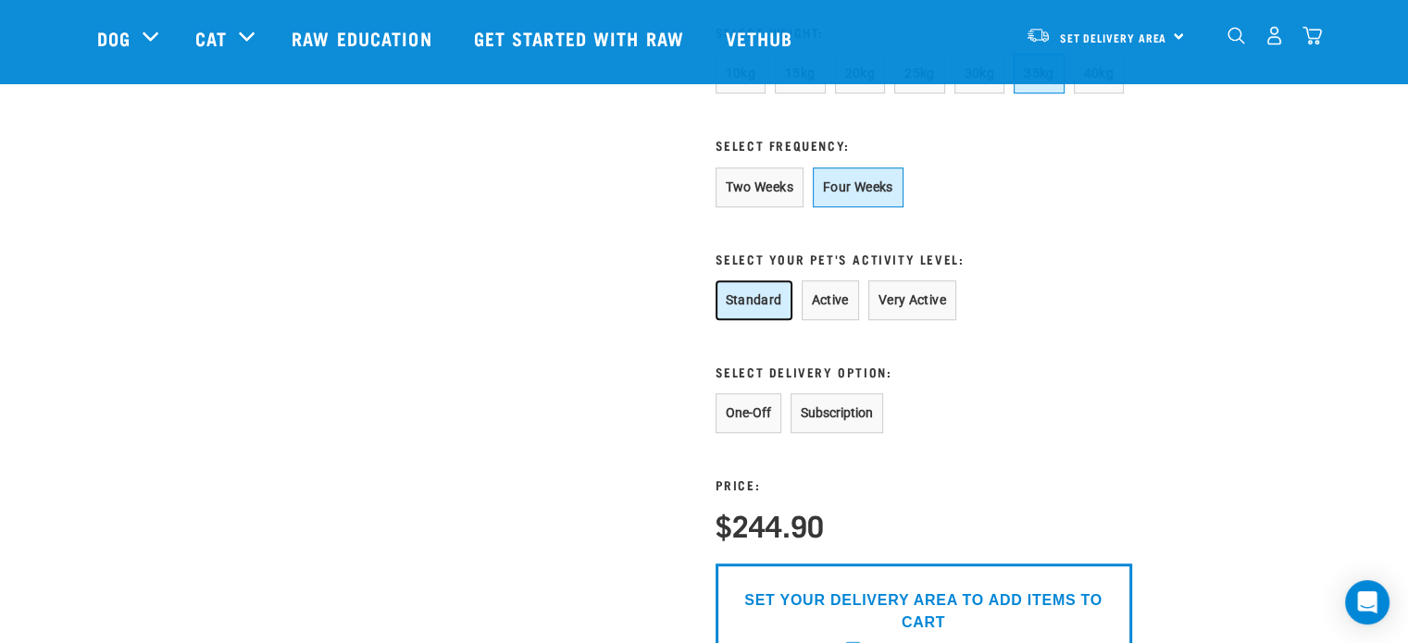
scroll to position [1296, 0]
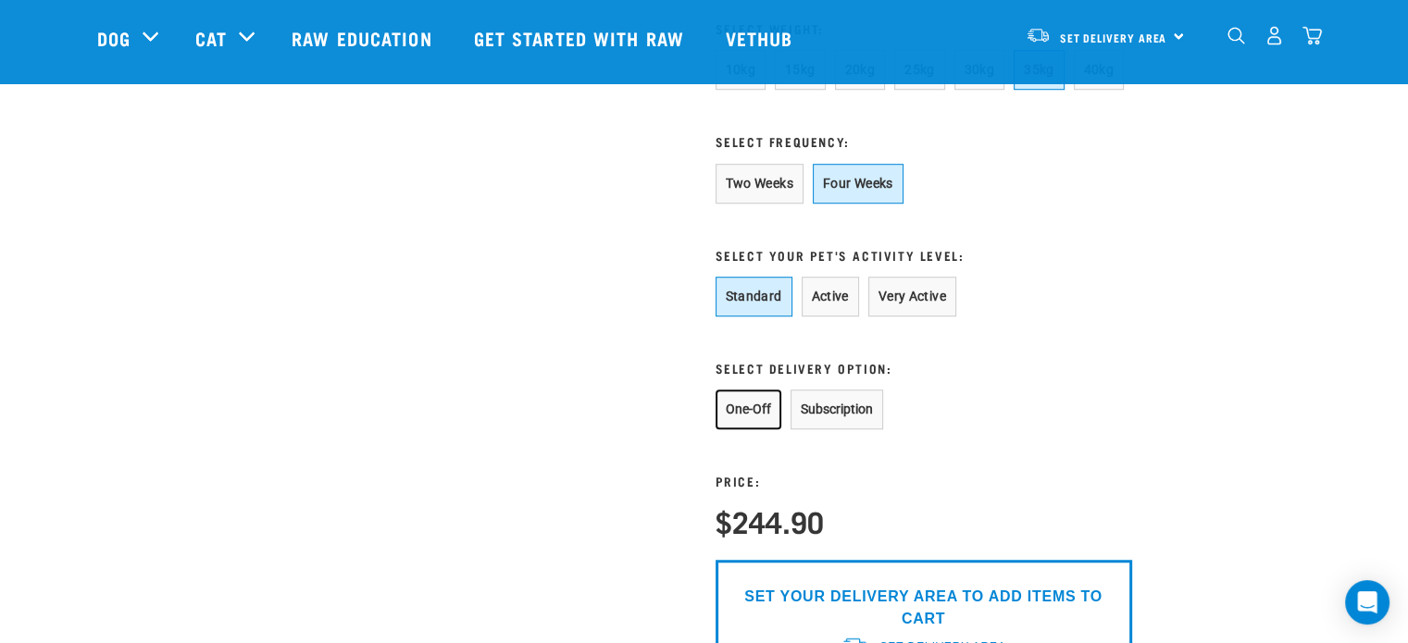
click at [736, 429] on button "One-Off" at bounding box center [748, 410] width 66 height 40
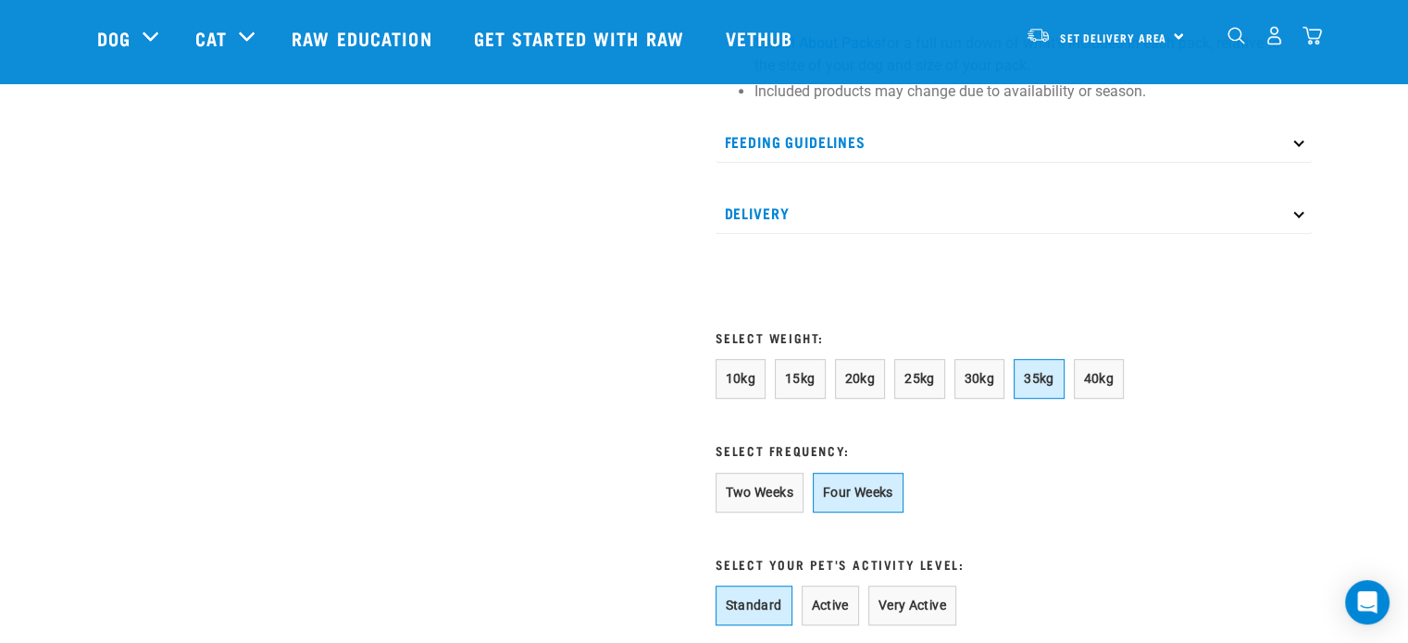
scroll to position [1018, 0]
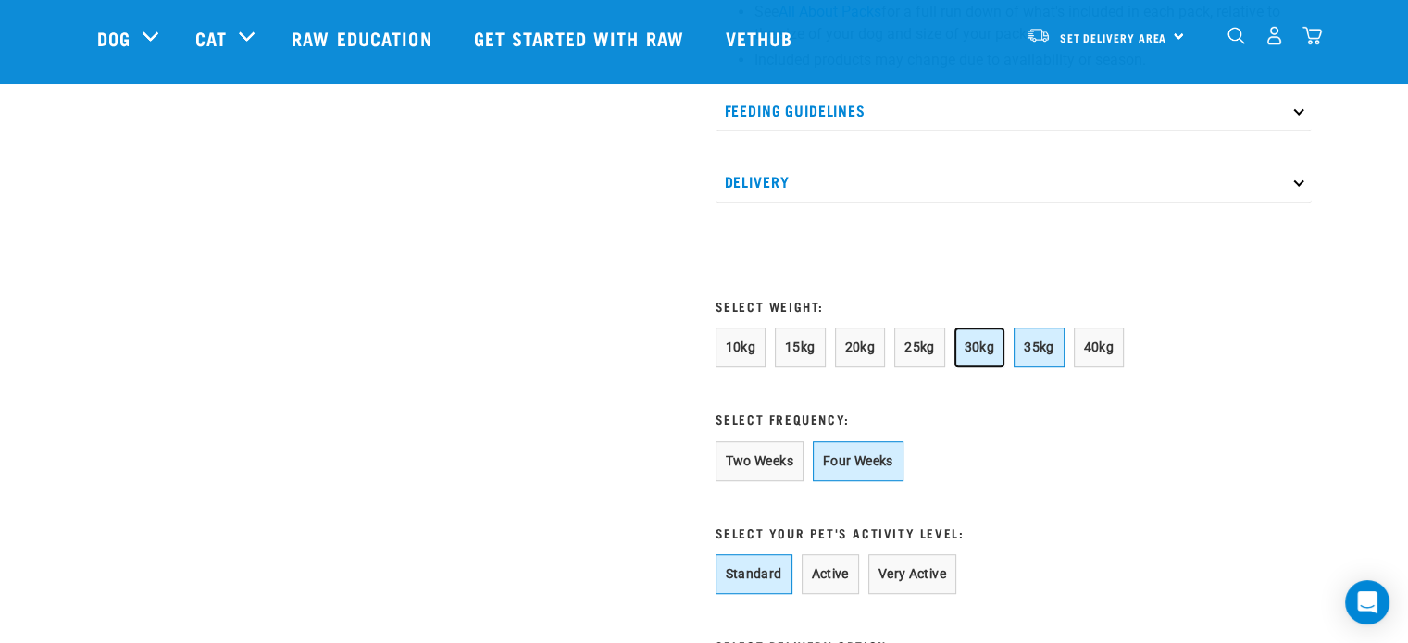
click at [987, 367] on button "30kg" at bounding box center [979, 348] width 51 height 40
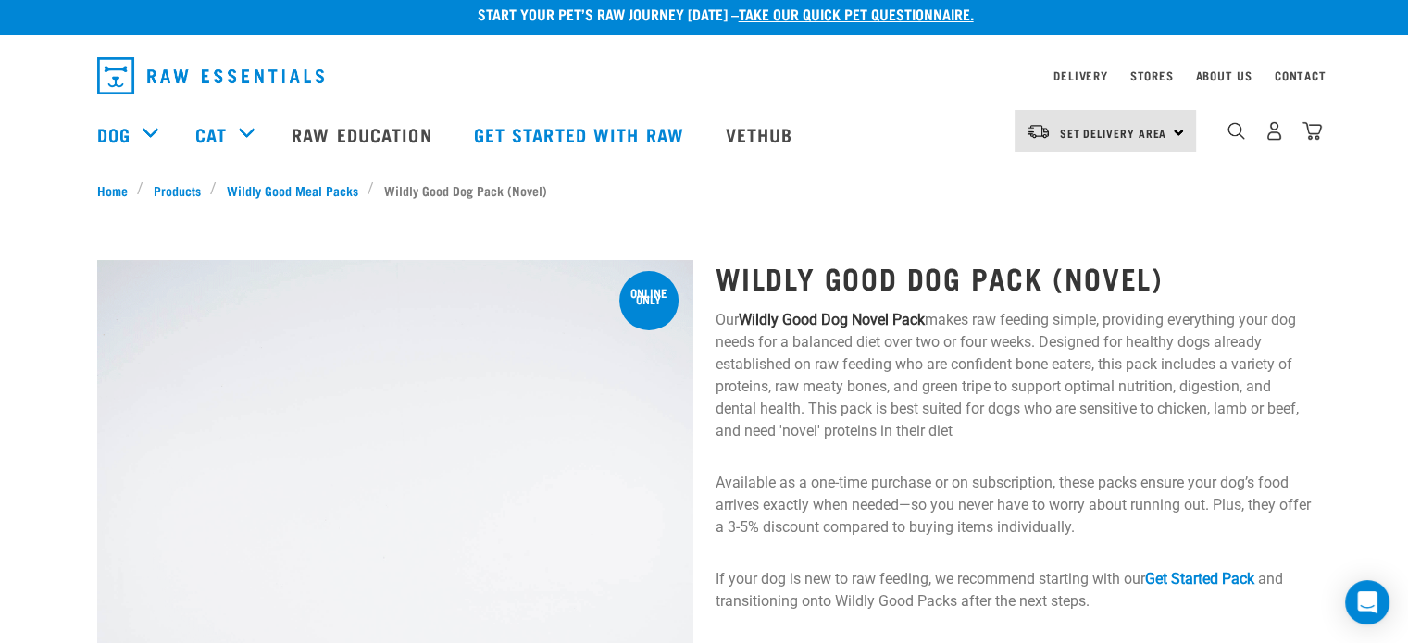
scroll to position [0, 0]
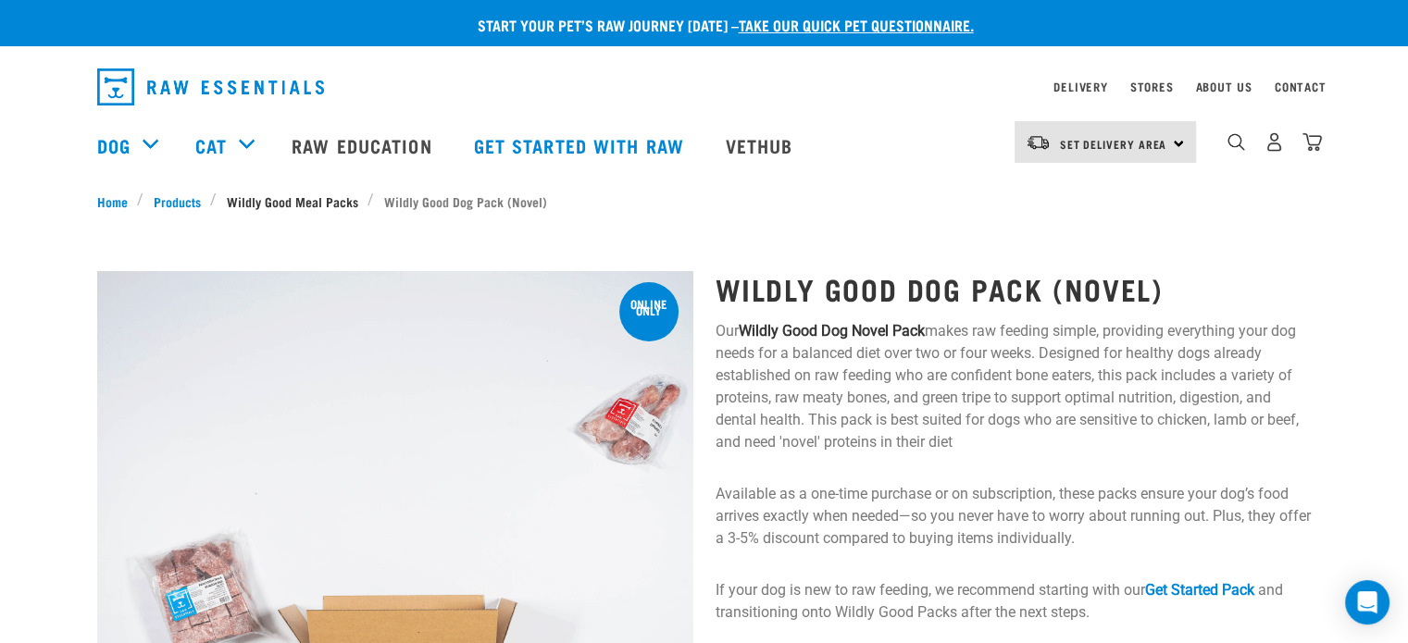
click at [307, 202] on link "Wildly Good Meal Packs" at bounding box center [292, 201] width 151 height 19
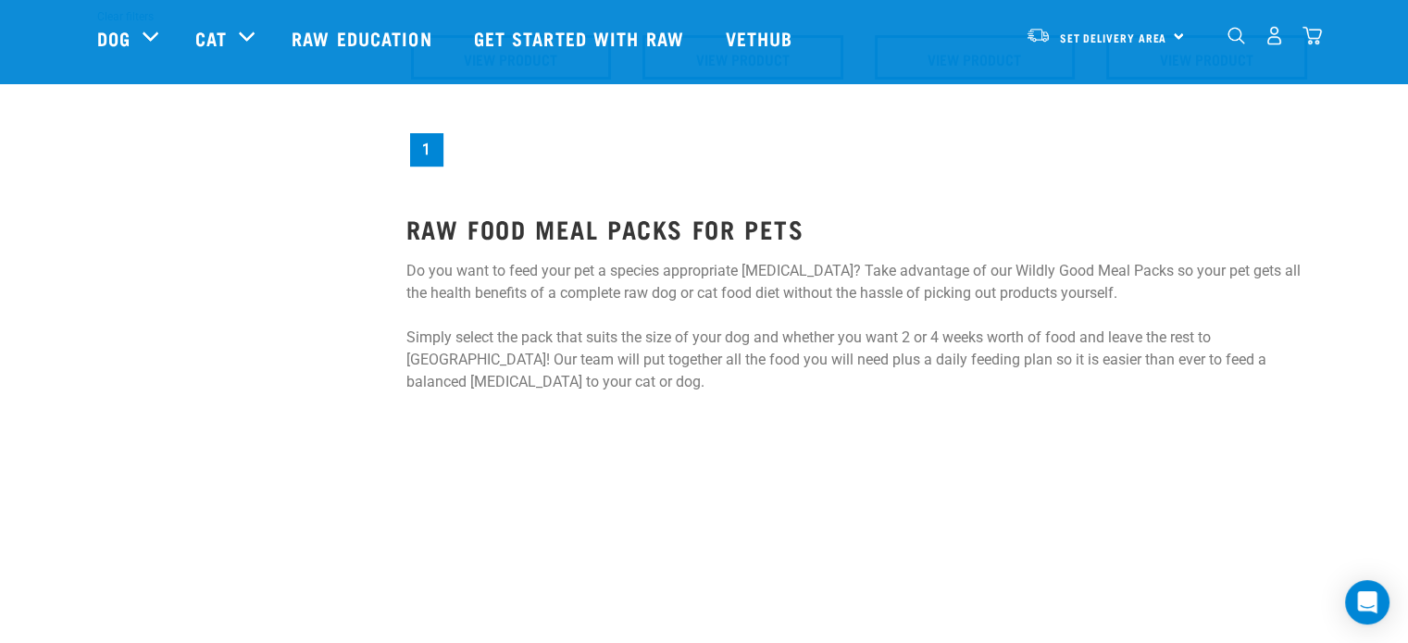
scroll to position [555, 0]
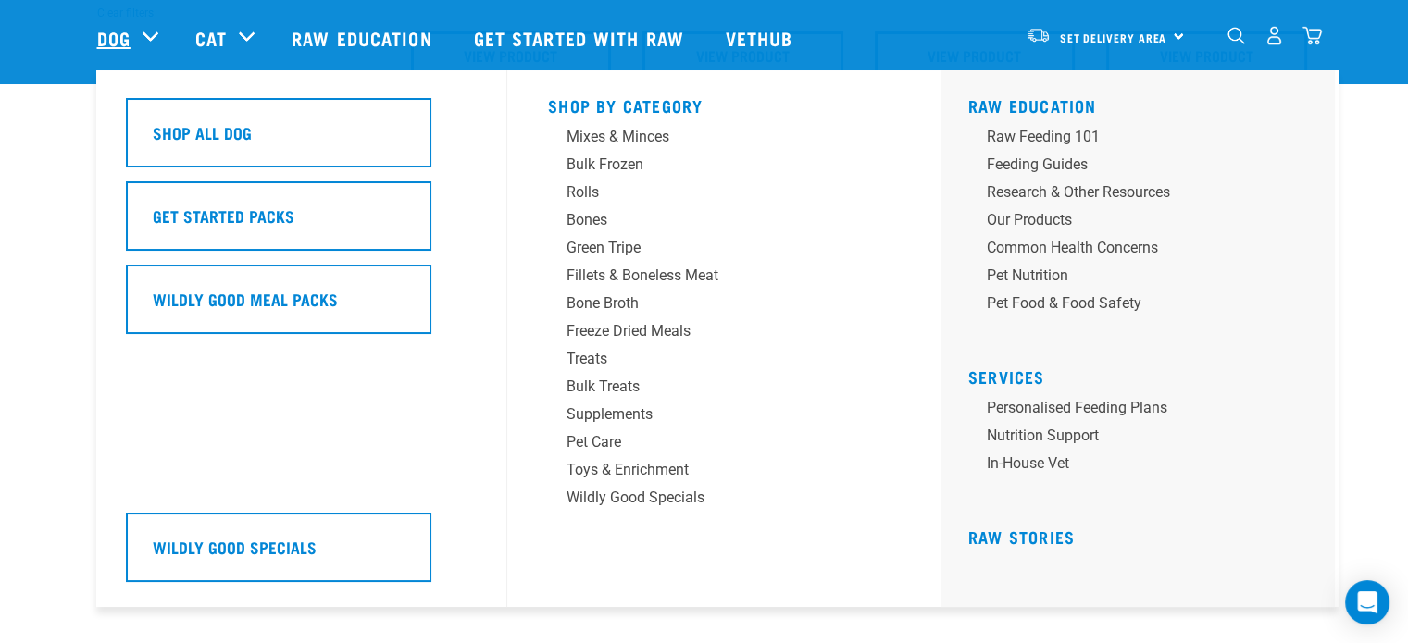
click at [107, 38] on link "Dog" at bounding box center [113, 38] width 33 height 28
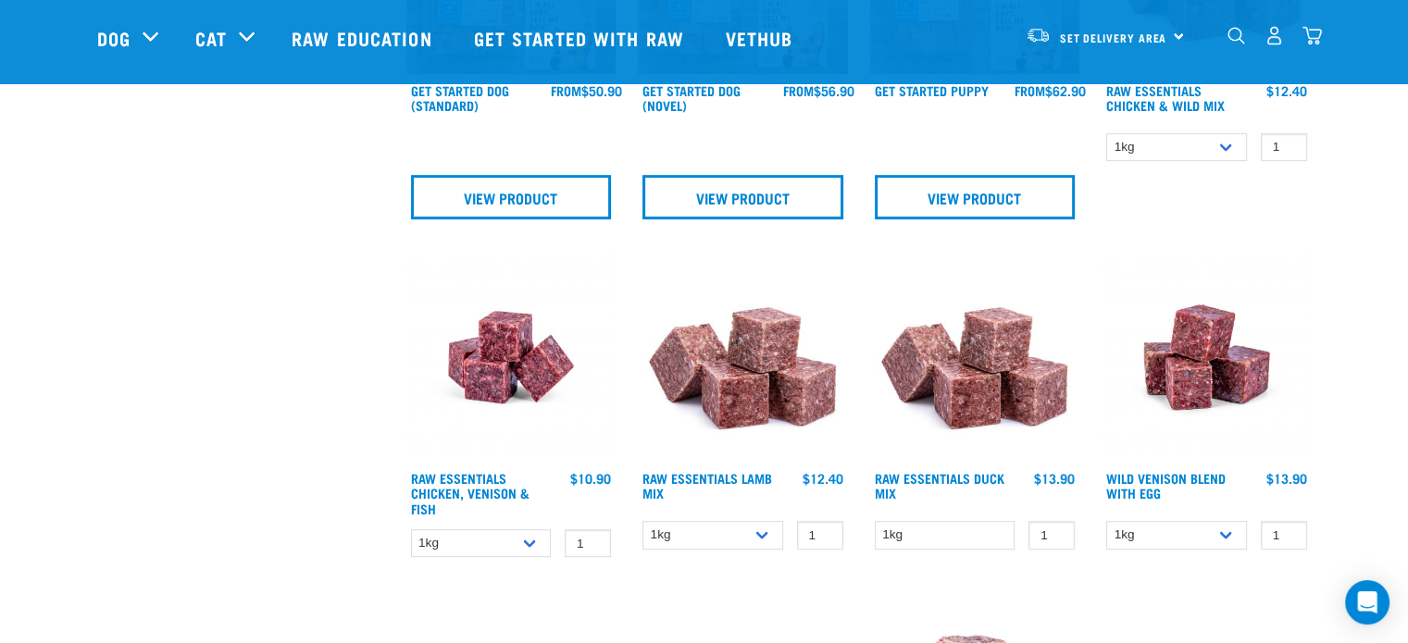
scroll to position [1203, 0]
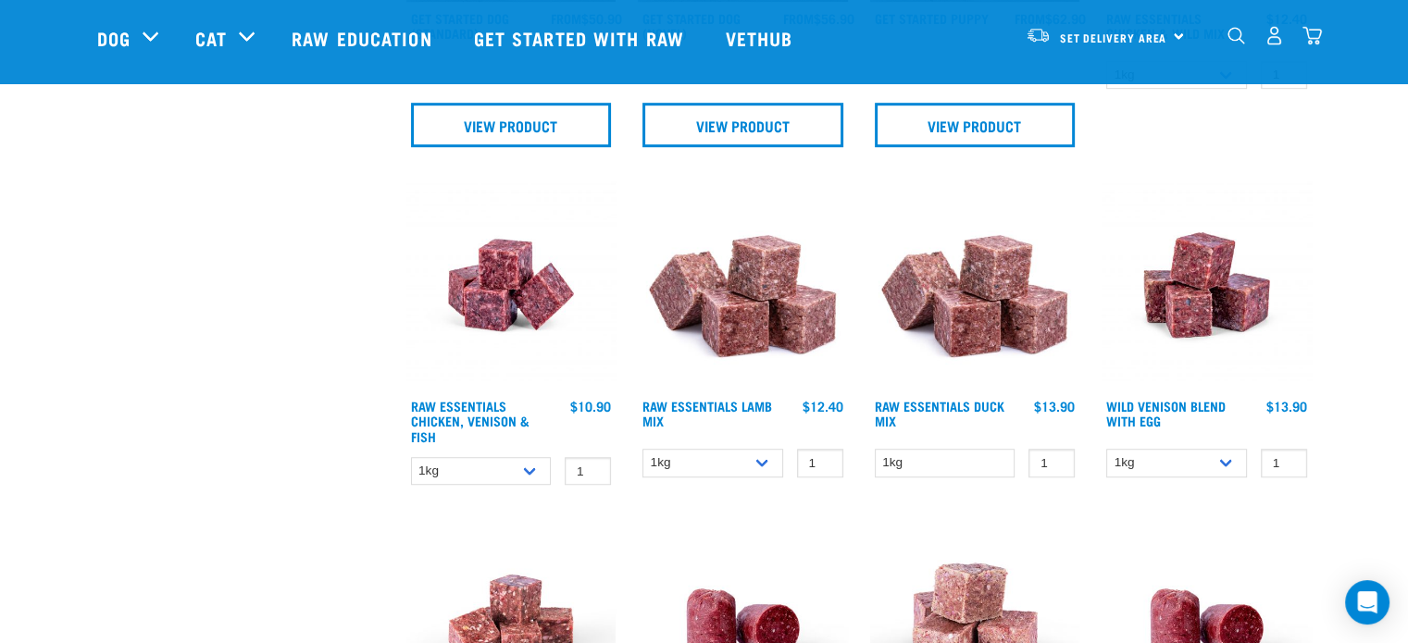
click at [988, 303] on img at bounding box center [975, 285] width 210 height 210
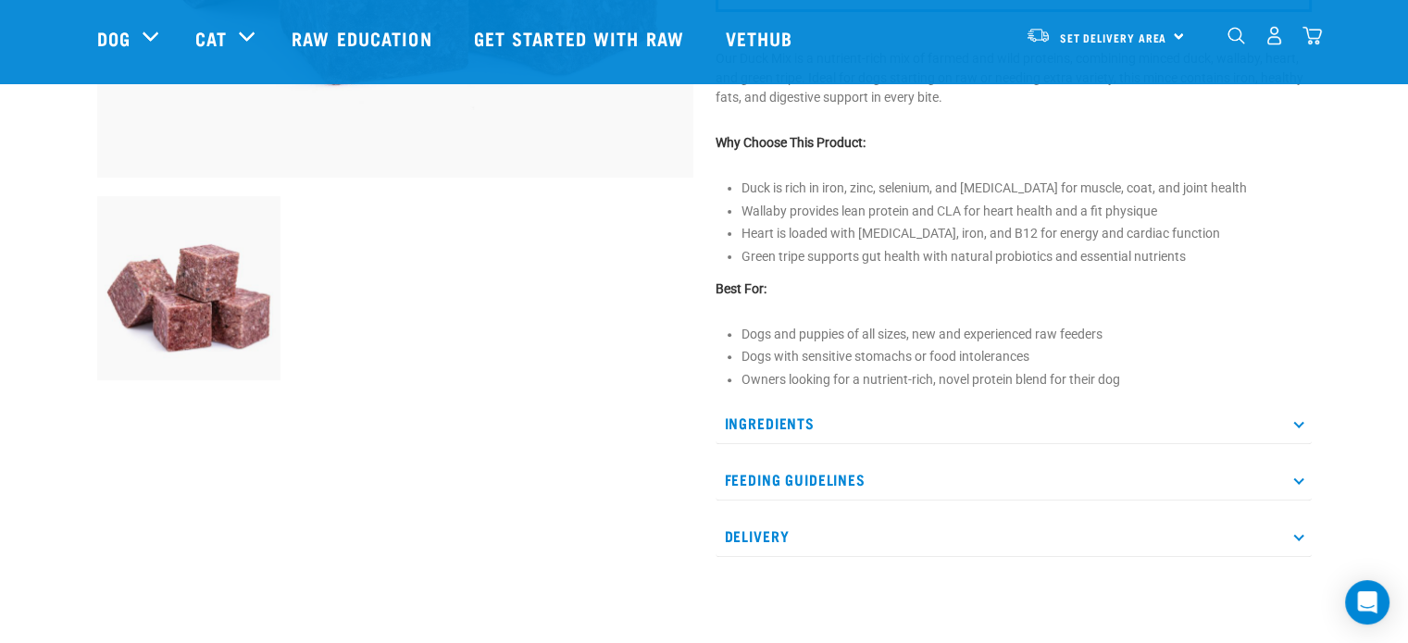
scroll to position [555, 0]
click at [786, 418] on p "Ingredients" at bounding box center [1013, 422] width 596 height 42
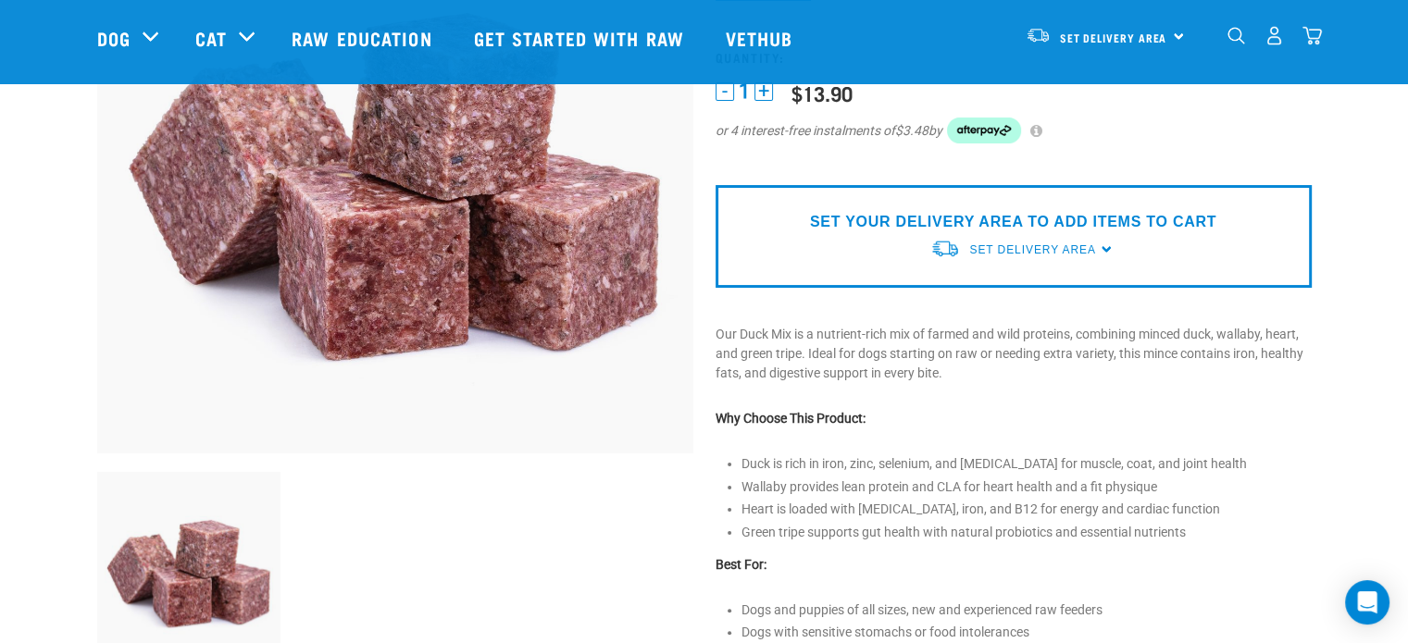
scroll to position [185, 0]
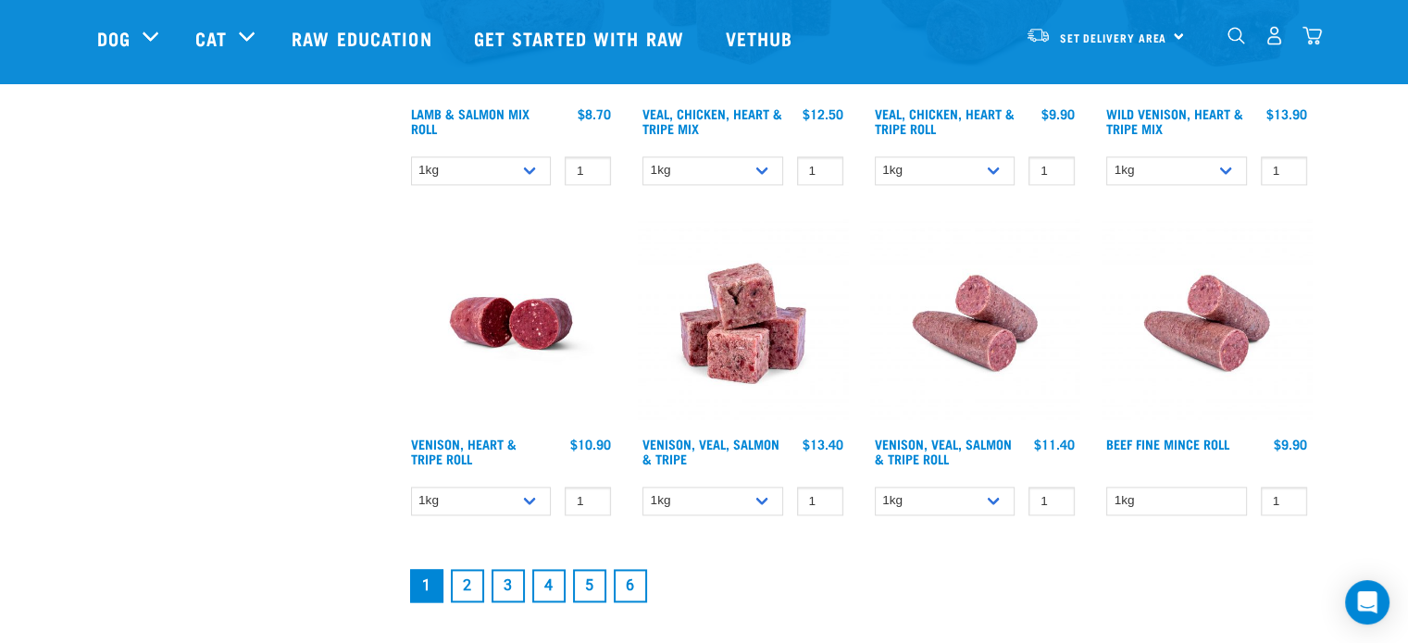
scroll to position [2542, 0]
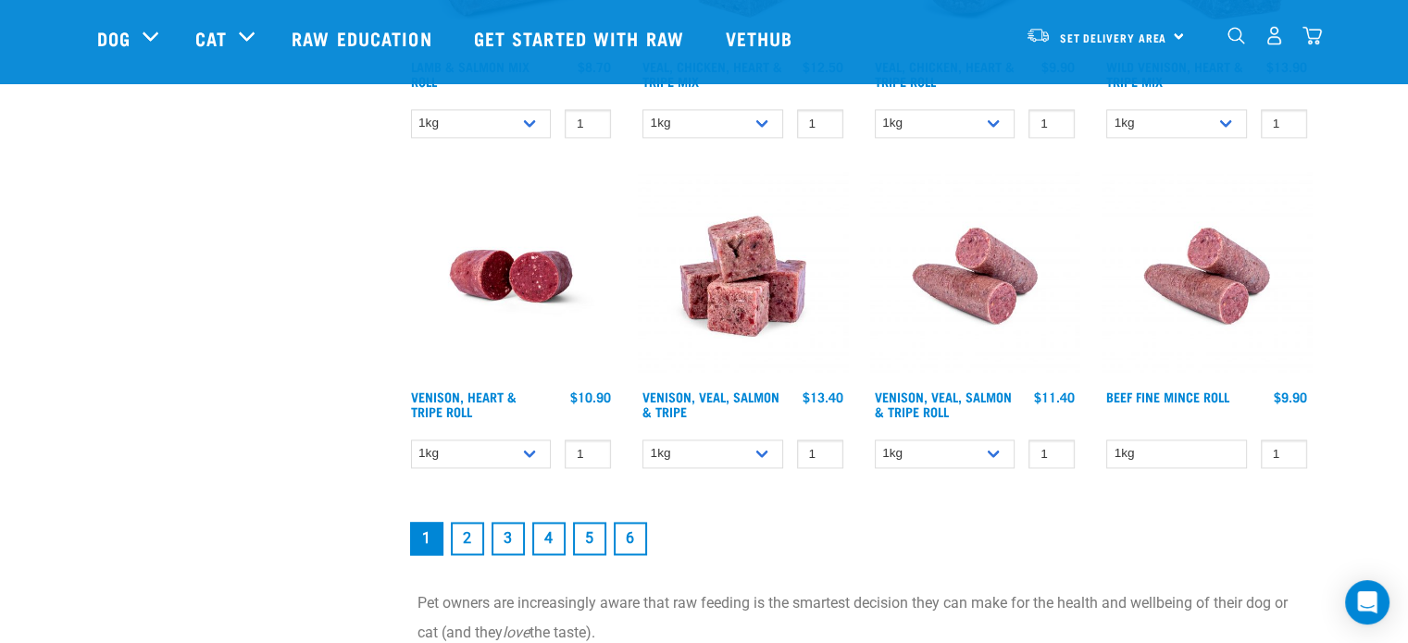
click at [476, 536] on link "2" at bounding box center [467, 538] width 33 height 33
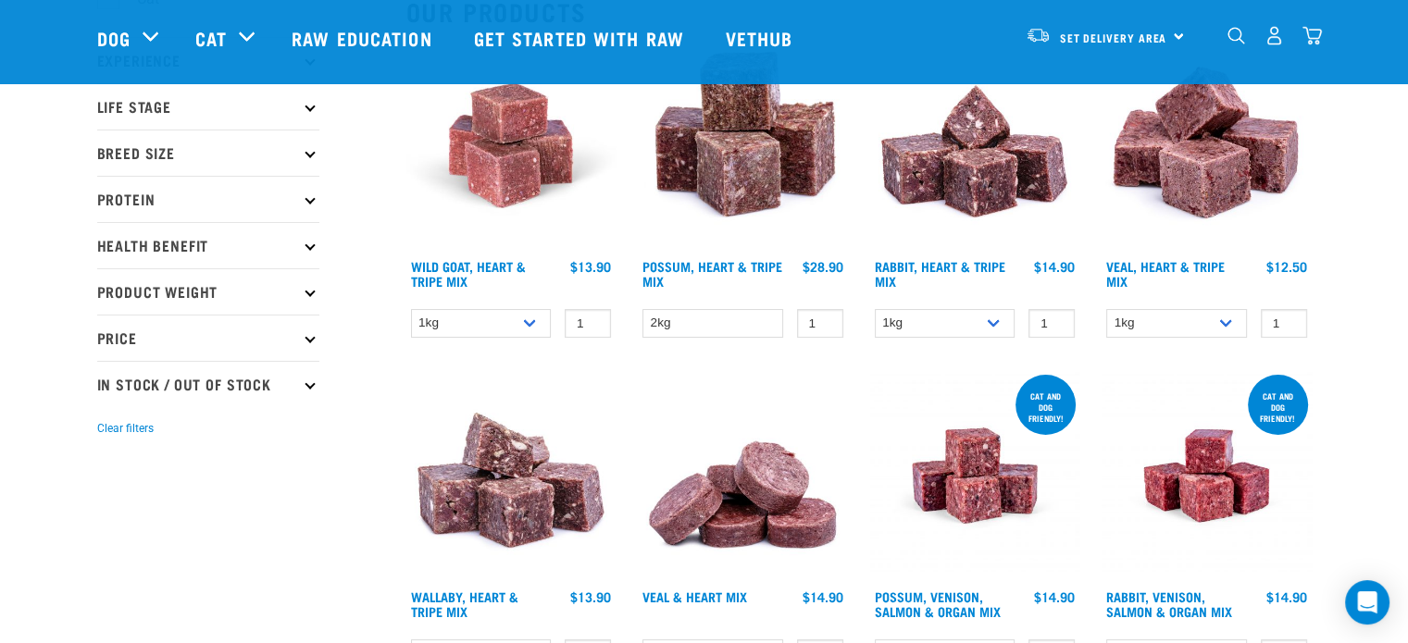
scroll to position [278, 0]
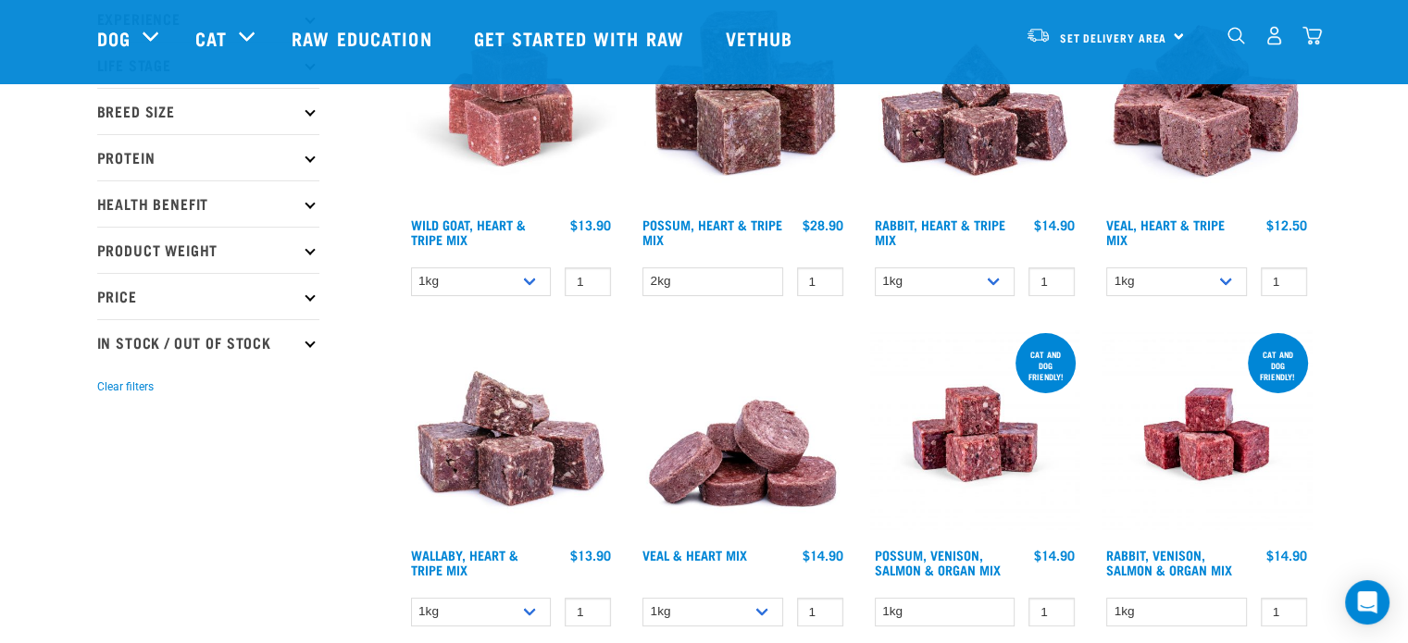
click at [1196, 482] on img at bounding box center [1206, 434] width 210 height 210
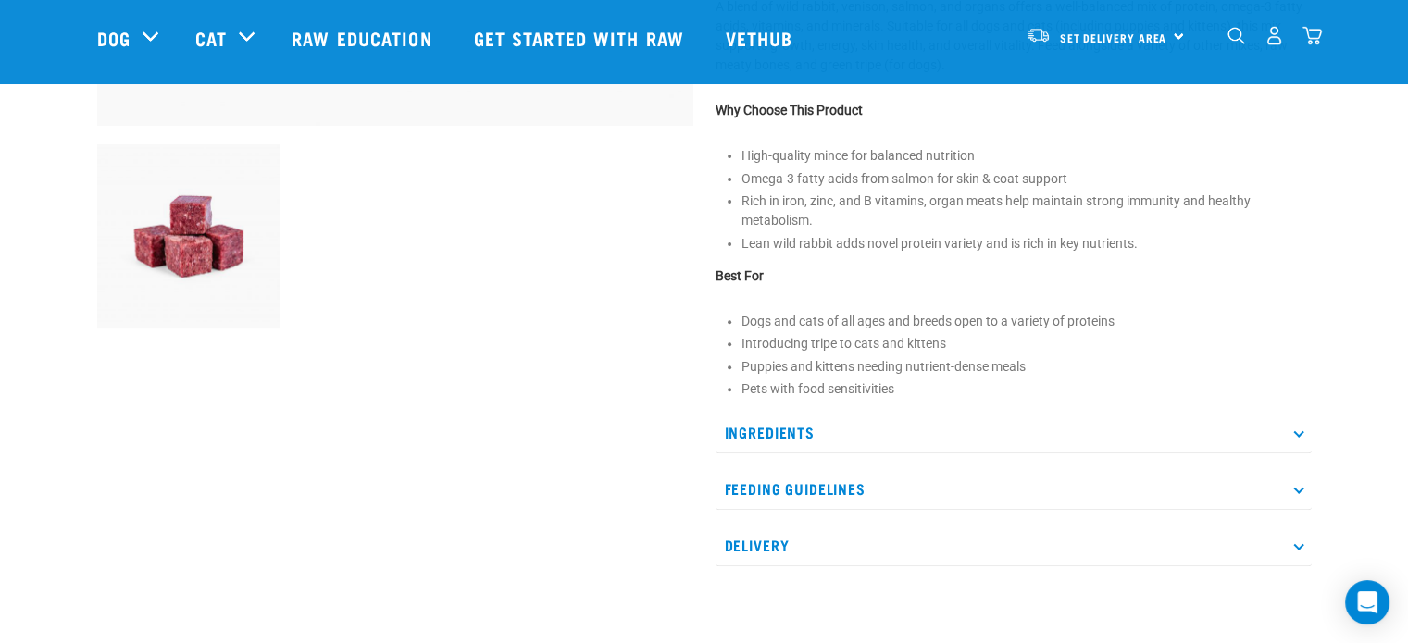
scroll to position [648, 0]
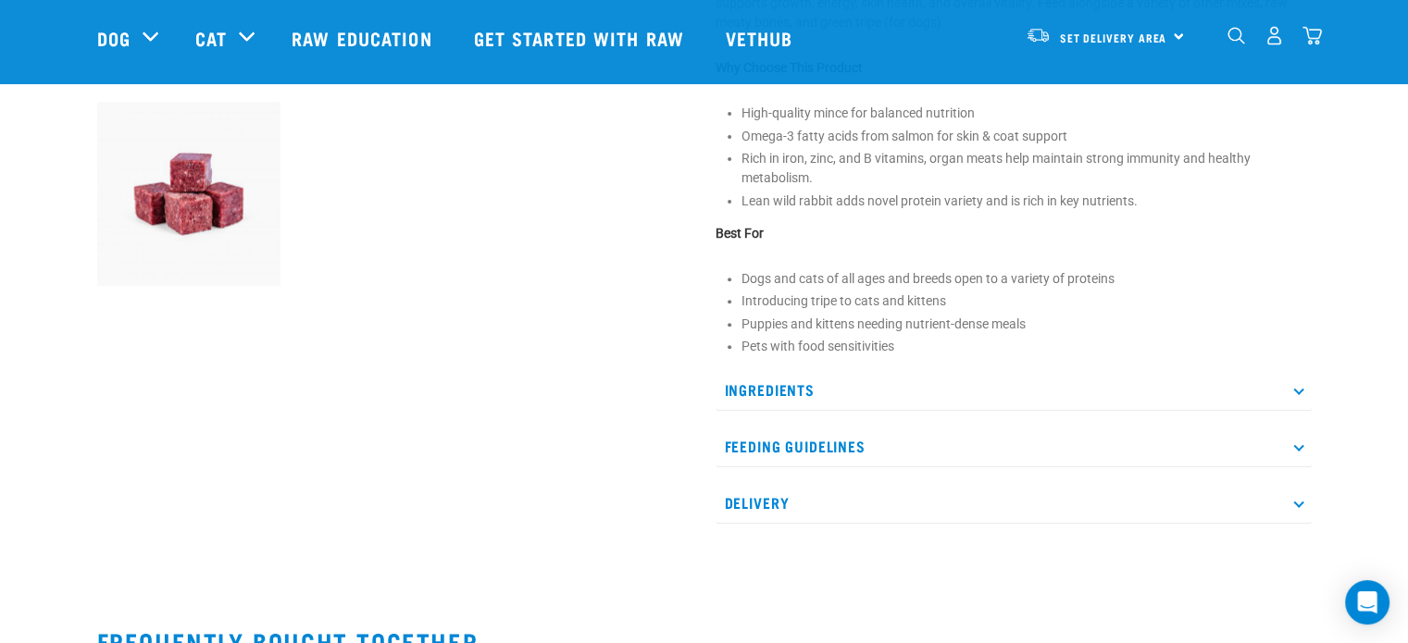
click at [792, 379] on p "Ingredients" at bounding box center [1013, 390] width 596 height 42
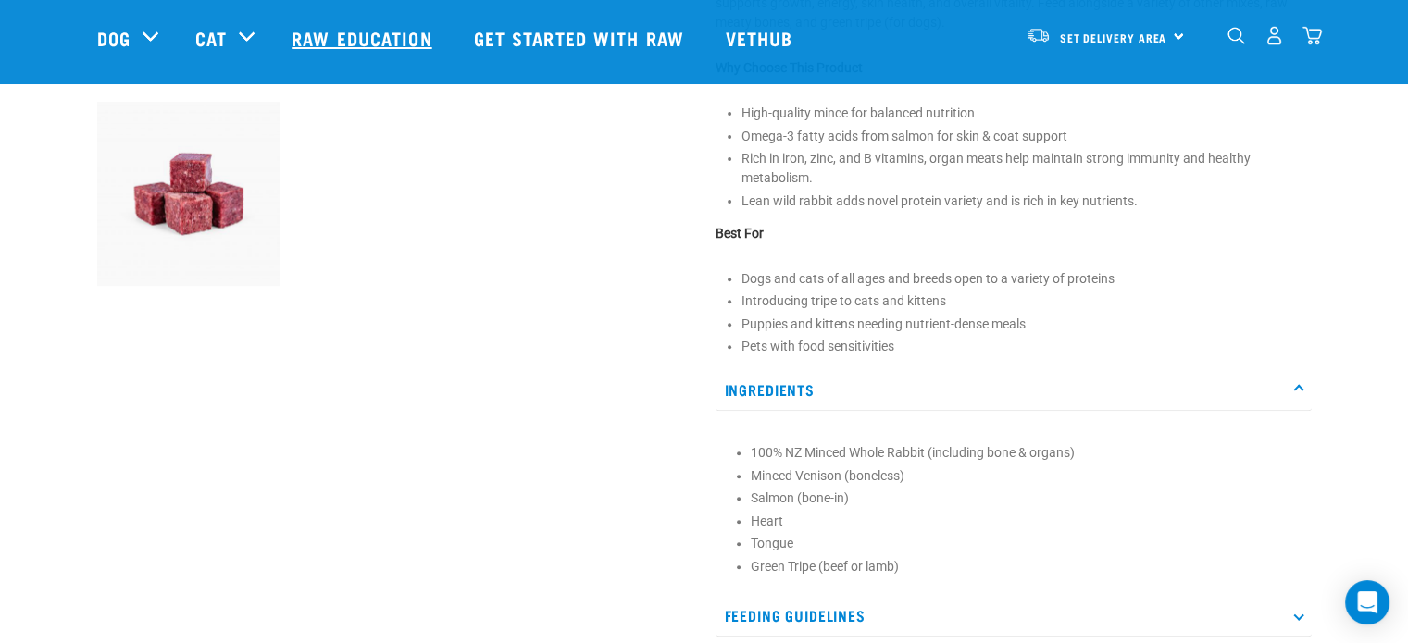
click at [328, 42] on link "Raw Education" at bounding box center [363, 38] width 181 height 74
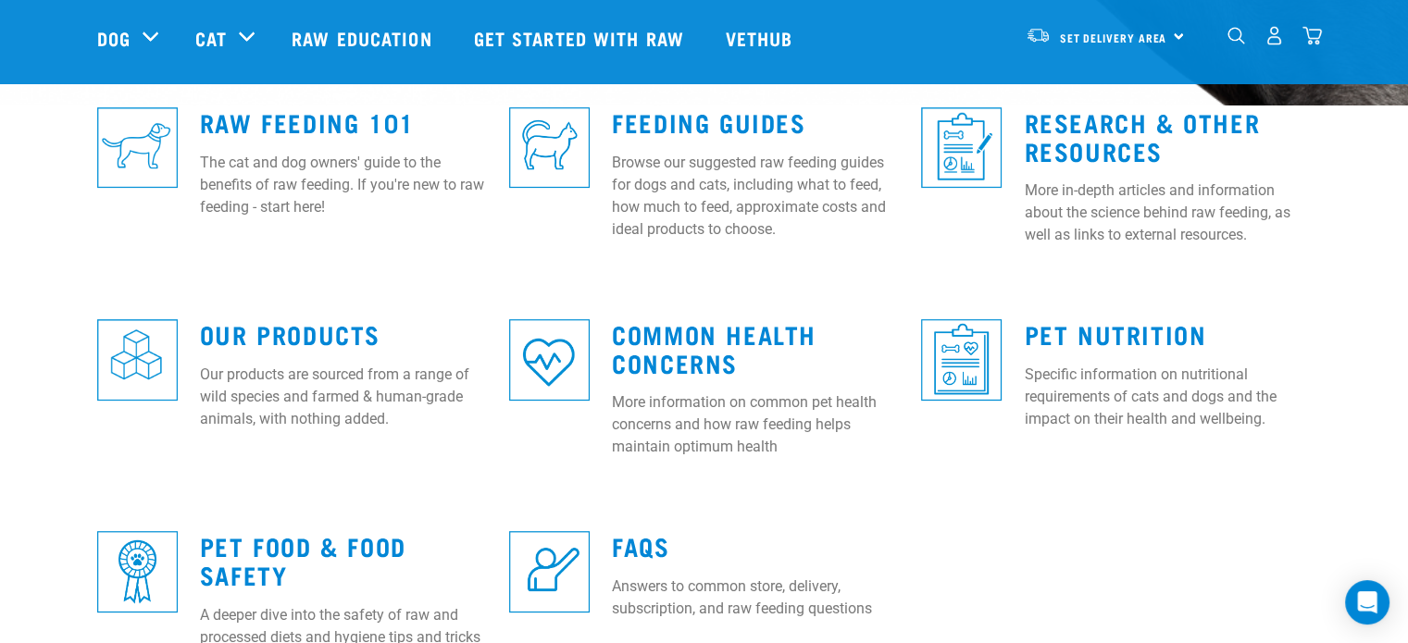
scroll to position [555, 0]
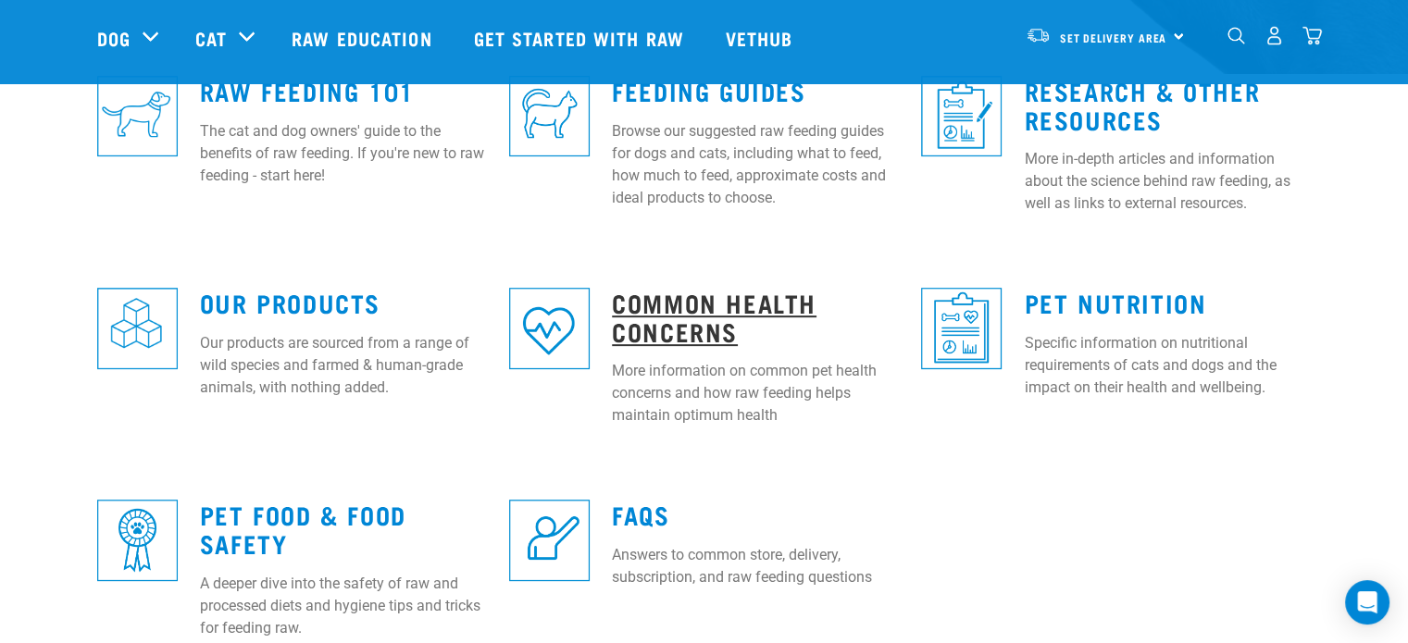
click at [652, 322] on link "Common Health Concerns" at bounding box center [714, 316] width 205 height 43
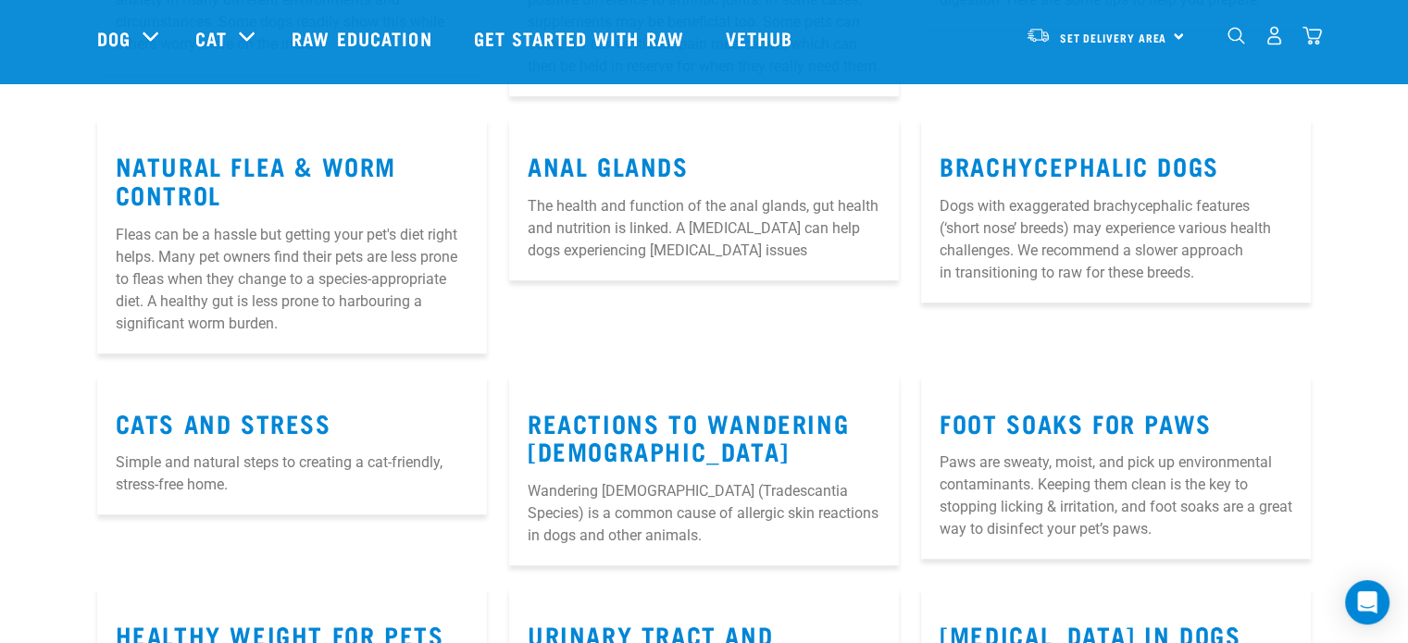
scroll to position [1203, 0]
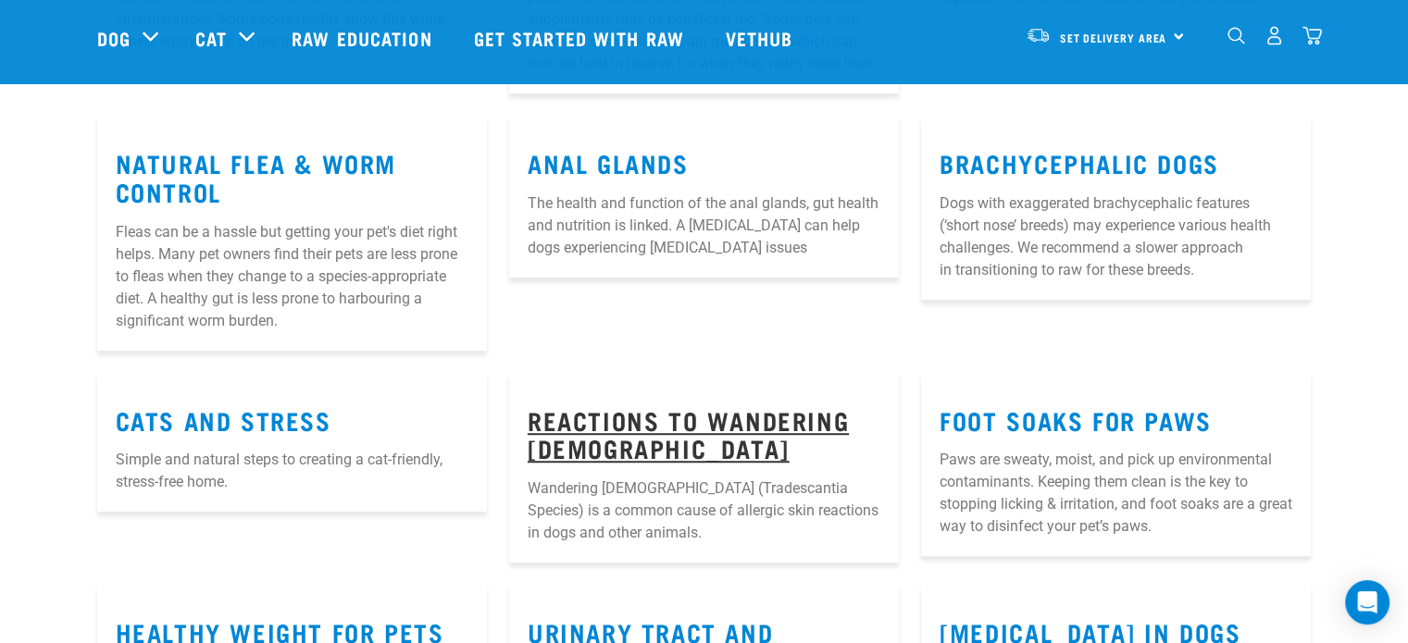
click at [583, 454] on link "Reactions to Wandering [DEMOGRAPHIC_DATA]" at bounding box center [688, 434] width 321 height 43
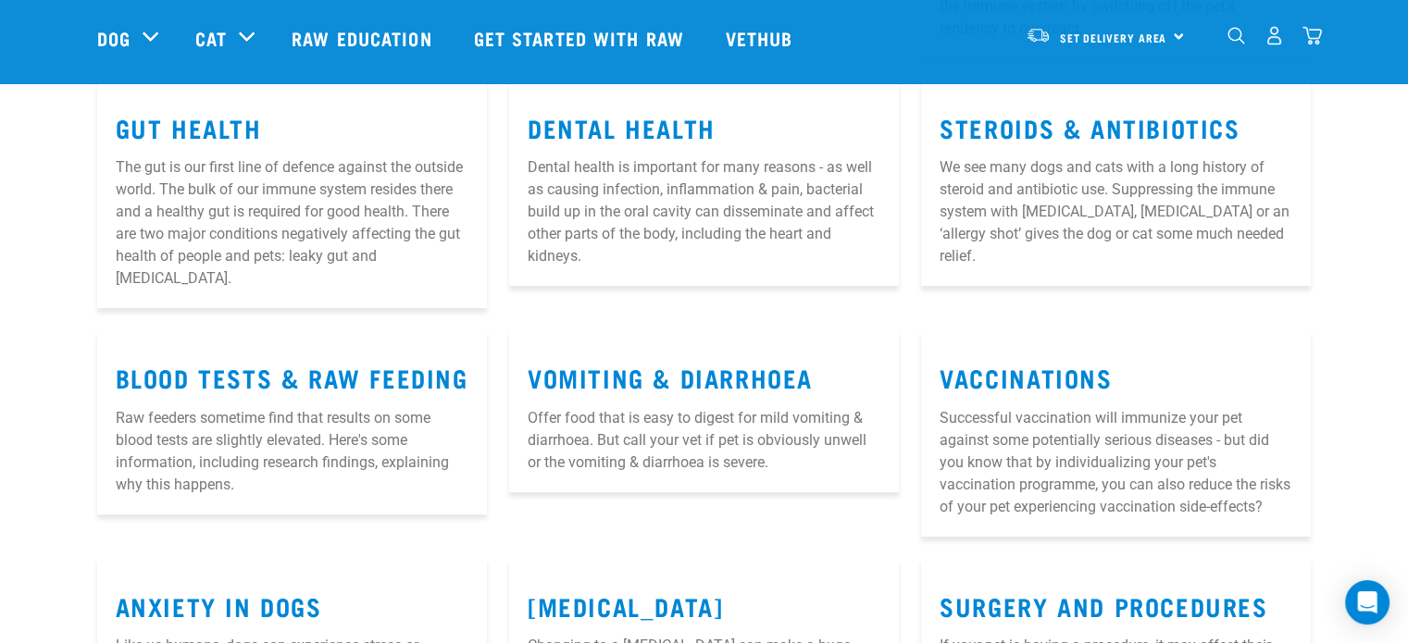
scroll to position [503, 0]
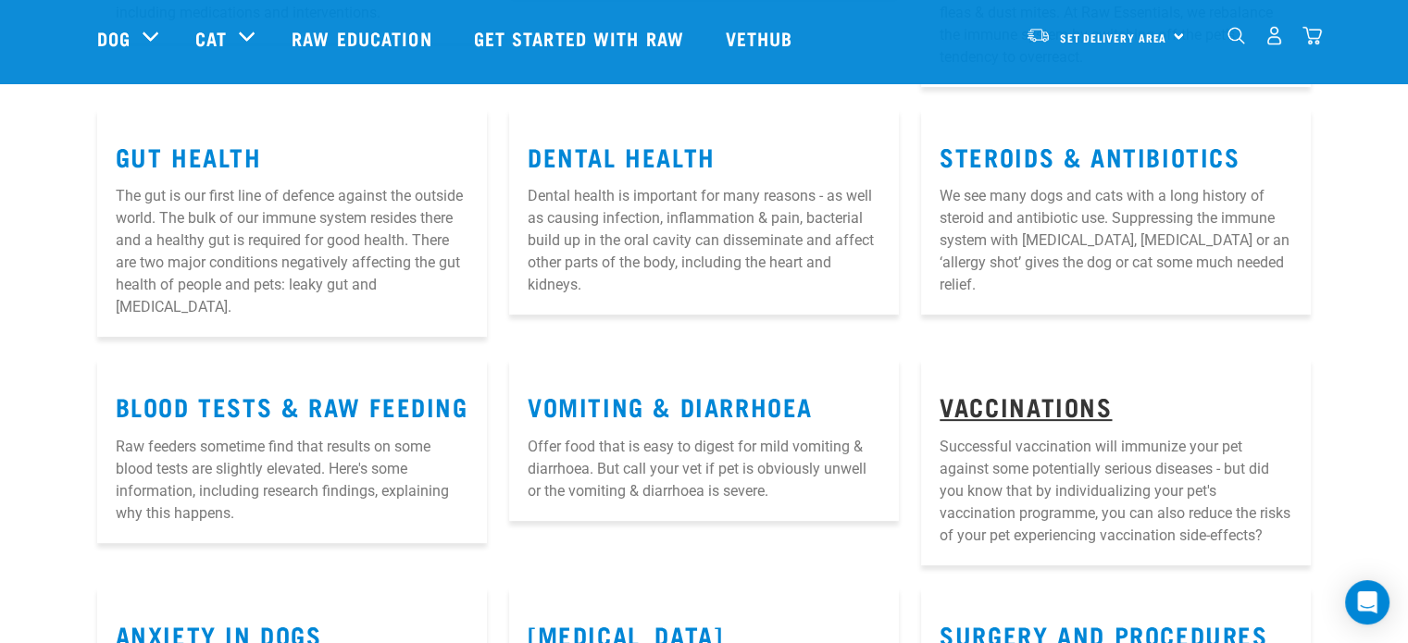
click at [1061, 399] on link "Vaccinations" at bounding box center [1025, 406] width 172 height 14
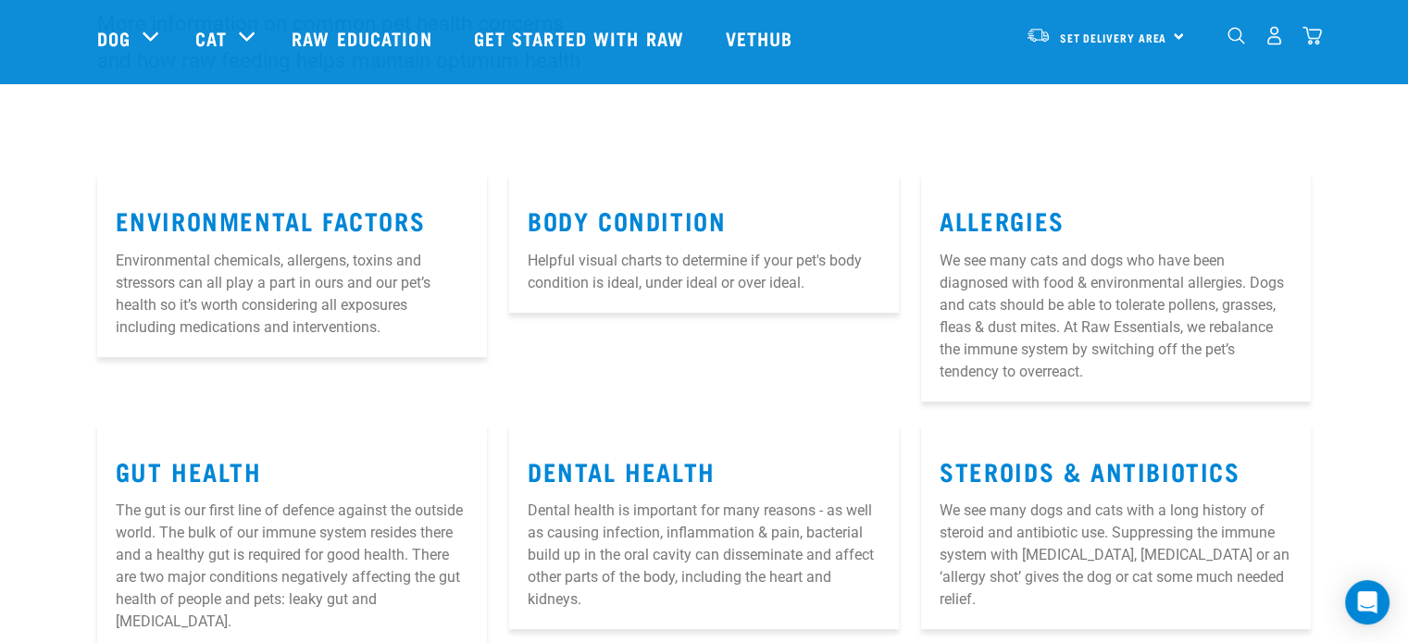
scroll to position [174, 0]
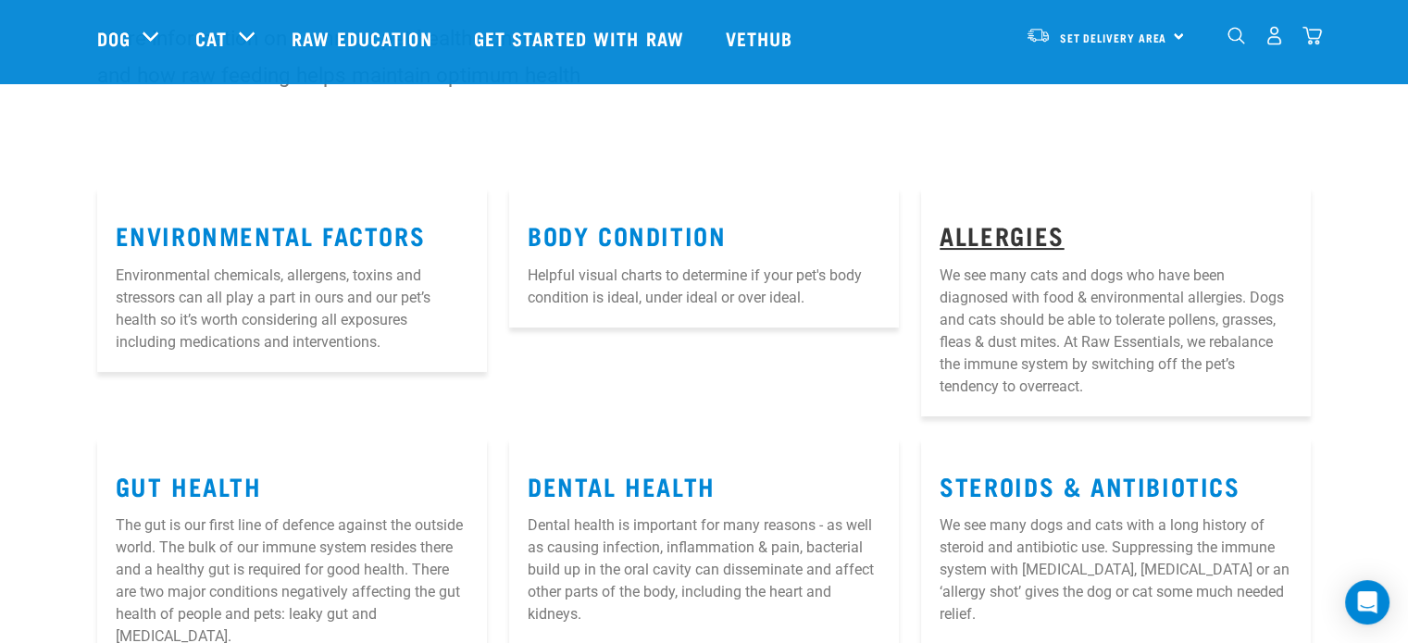
click at [1021, 241] on link "Allergies" at bounding box center [1001, 235] width 124 height 14
